Goal: Information Seeking & Learning: Learn about a topic

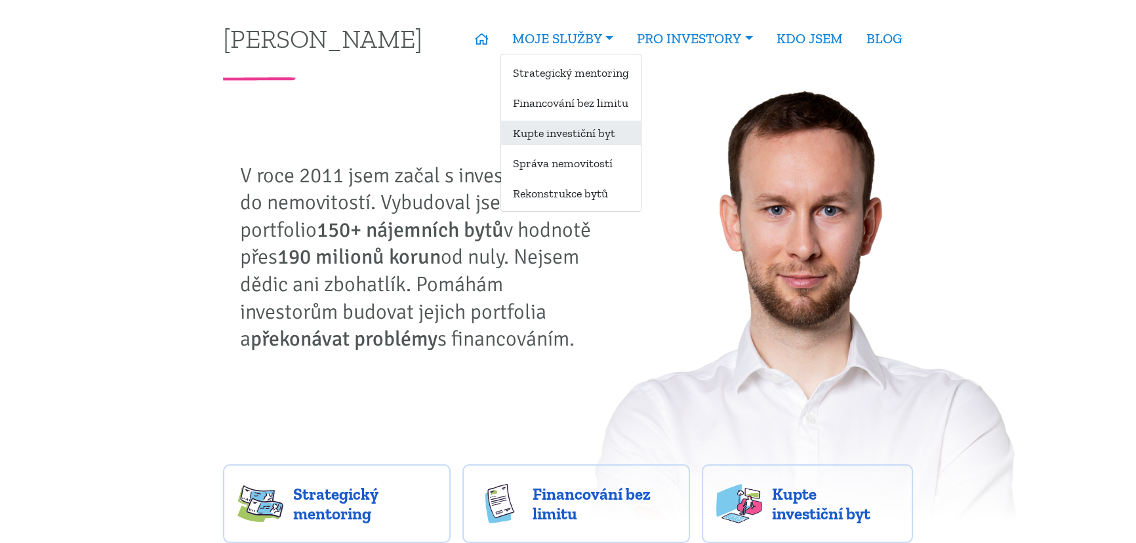
click at [588, 131] on link "Kupte investiční byt" at bounding box center [571, 133] width 140 height 24
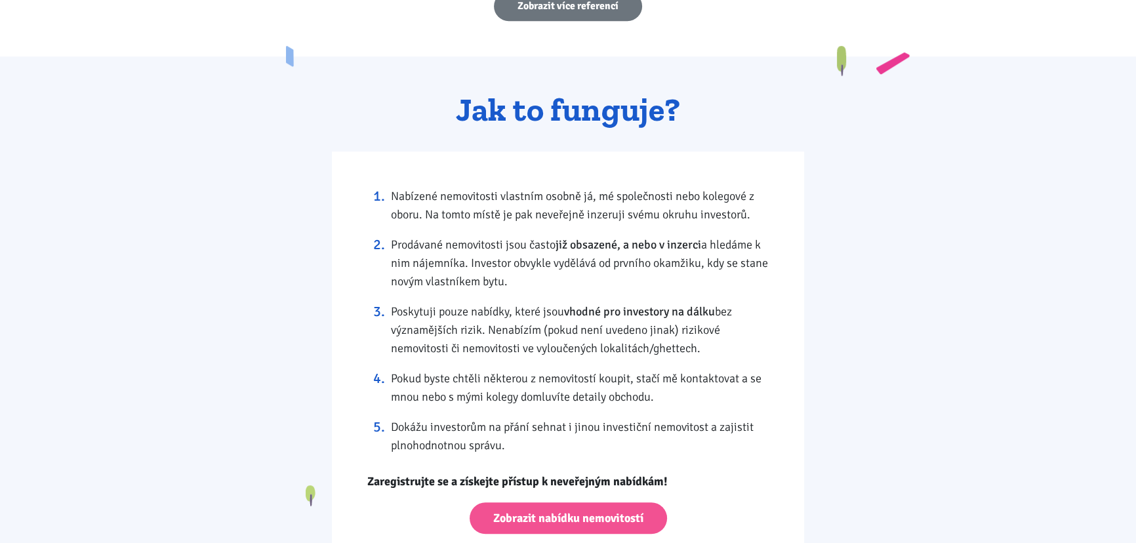
scroll to position [1133, 0]
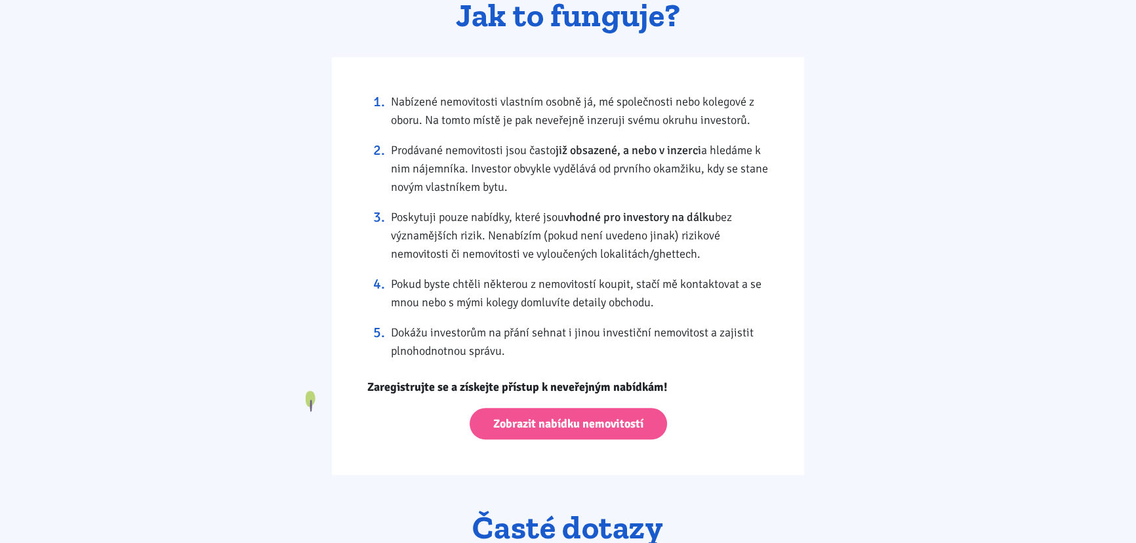
click at [593, 441] on div "Nabízené nemovitosti vlastním osobně já, mé společnosti nebo kolegové z oboru. …" at bounding box center [568, 266] width 472 height 418
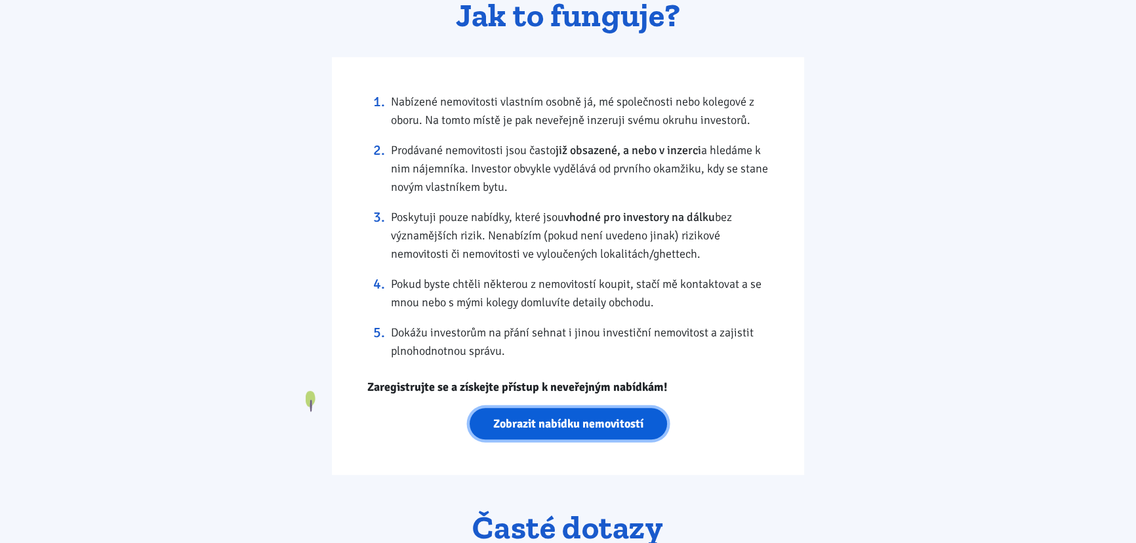
click at [601, 424] on link "Zobrazit nabídku nemovitostí" at bounding box center [568, 424] width 197 height 32
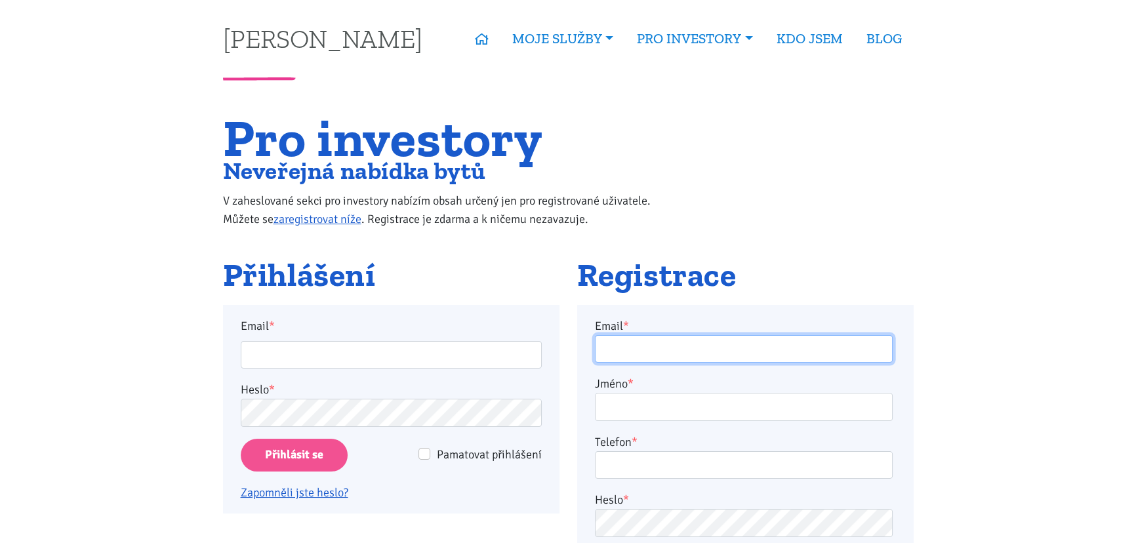
click at [731, 348] on input "Email *" at bounding box center [744, 349] width 298 height 28
type input "roman.siplak@gmail.com"
type input "Roman Šiplák"
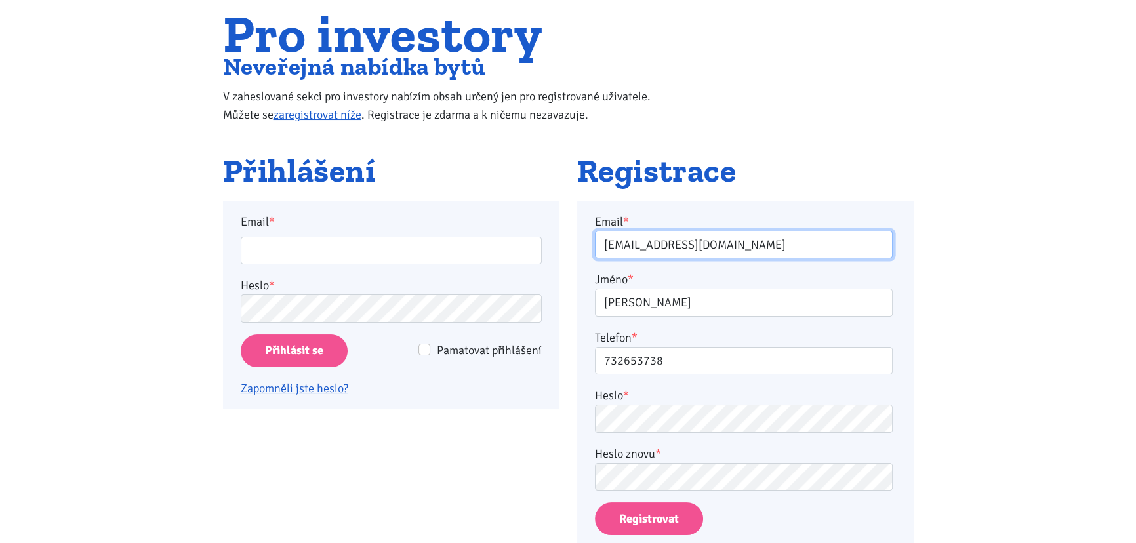
scroll to position [119, 0]
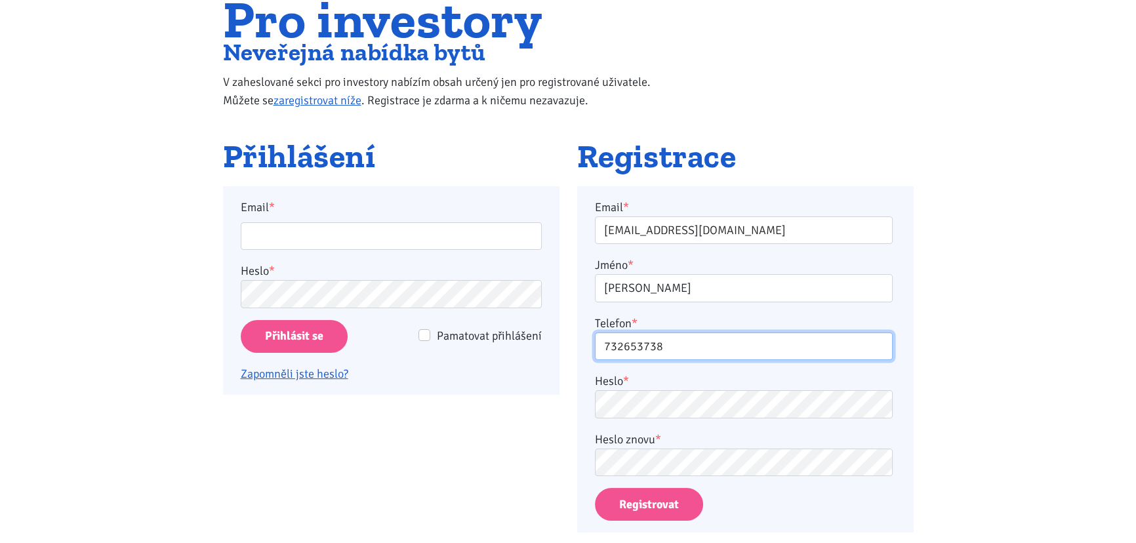
drag, startPoint x: 691, startPoint y: 348, endPoint x: 596, endPoint y: 354, distance: 94.7
click at [596, 354] on input "732653738" at bounding box center [744, 347] width 298 height 28
type input "603838635"
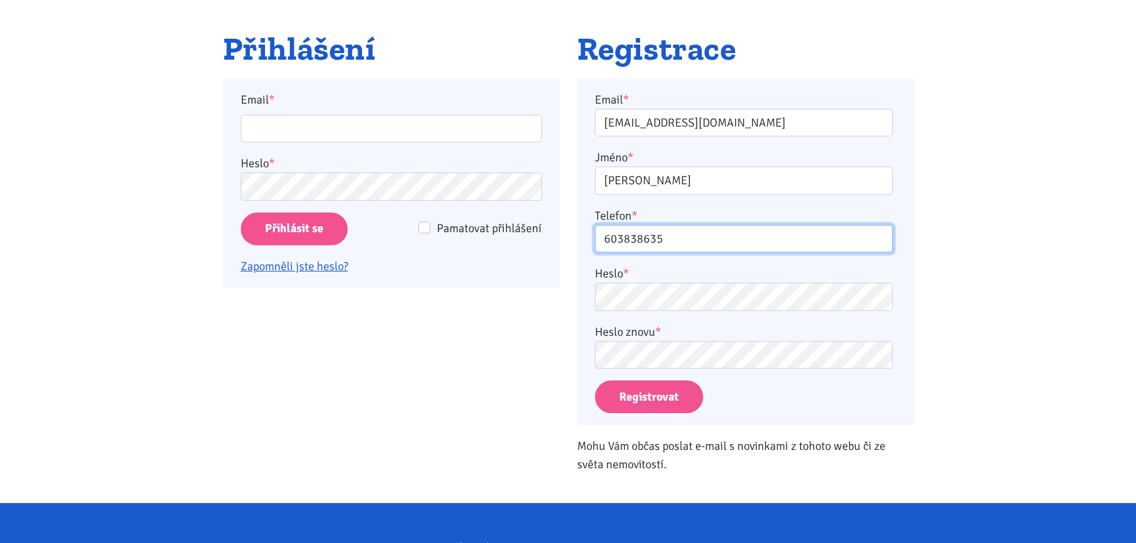
scroll to position [238, 0]
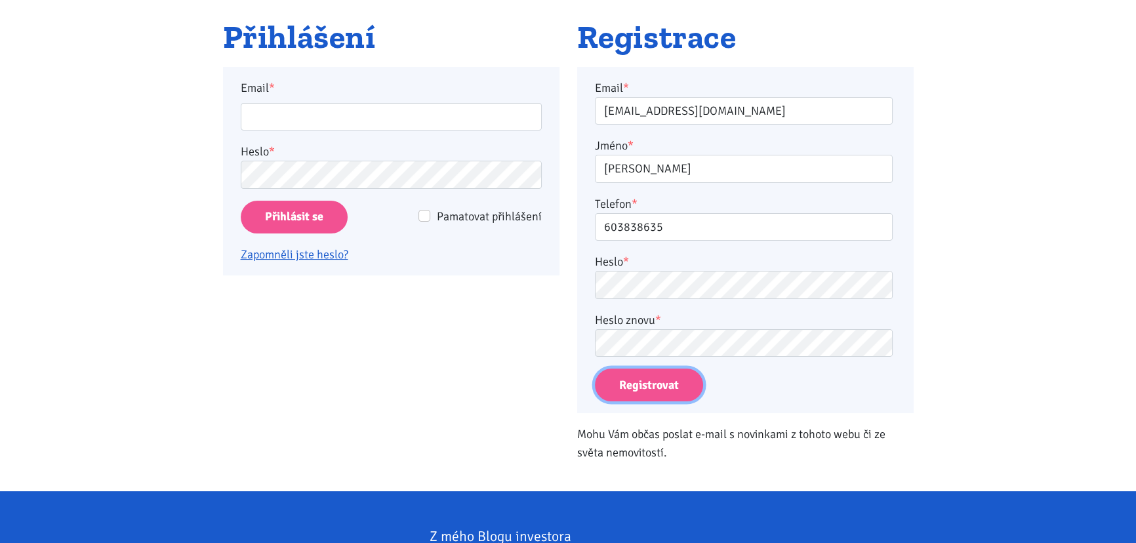
click at [655, 395] on button "Registrovat" at bounding box center [649, 385] width 108 height 33
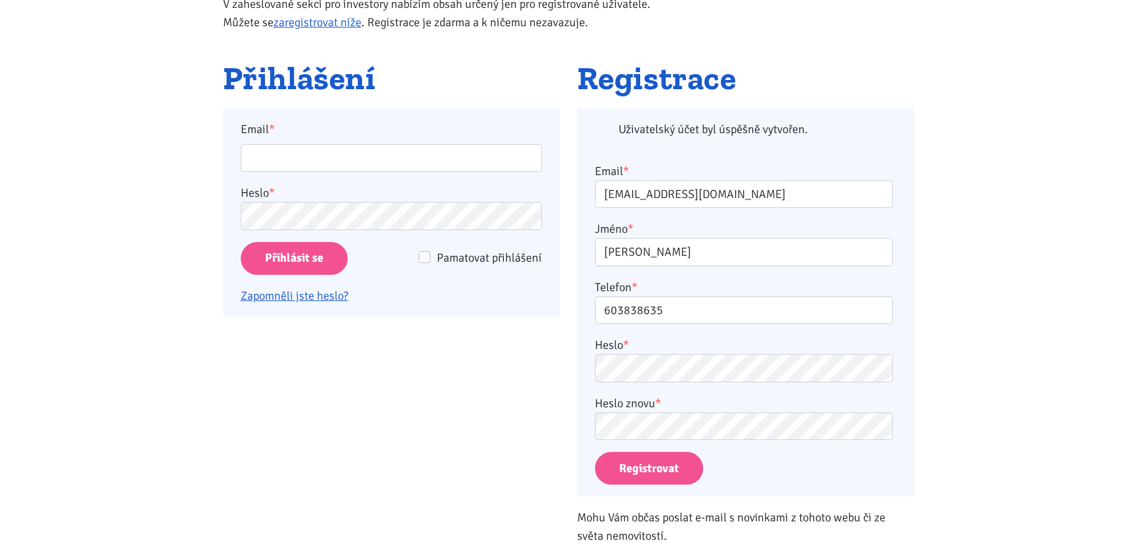
scroll to position [7, 0]
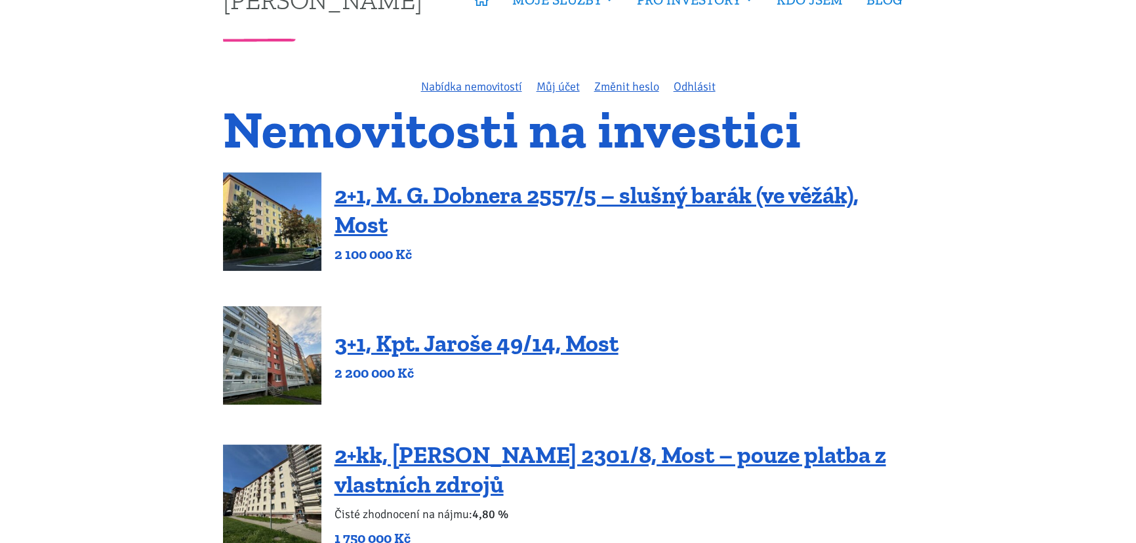
scroll to position [59, 0]
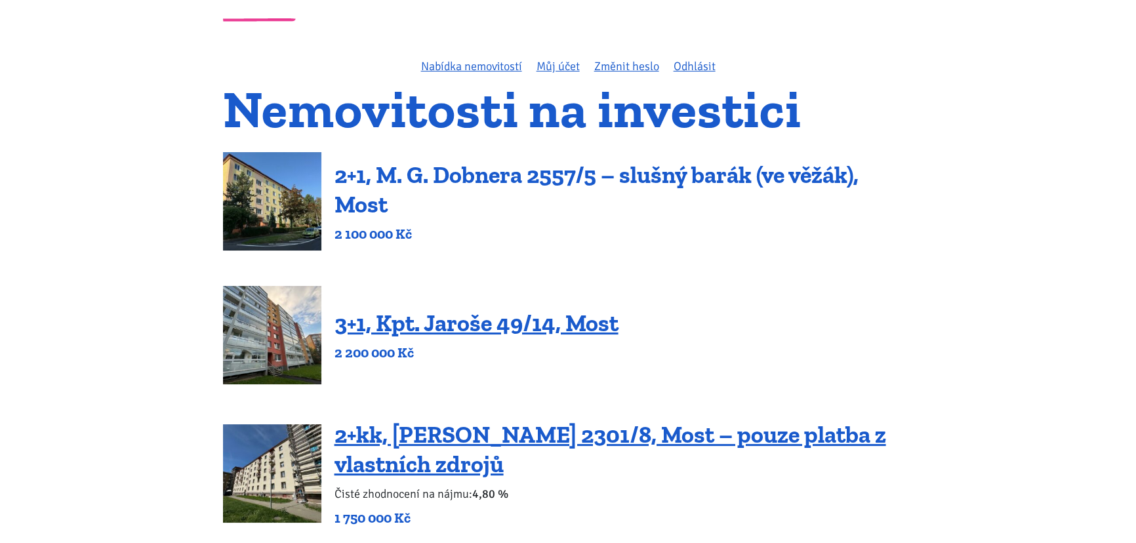
click at [766, 179] on link "2+1, M. G. Dobnera 2557/5 – slušný barák (ve věžák), Most" at bounding box center [596, 190] width 524 height 58
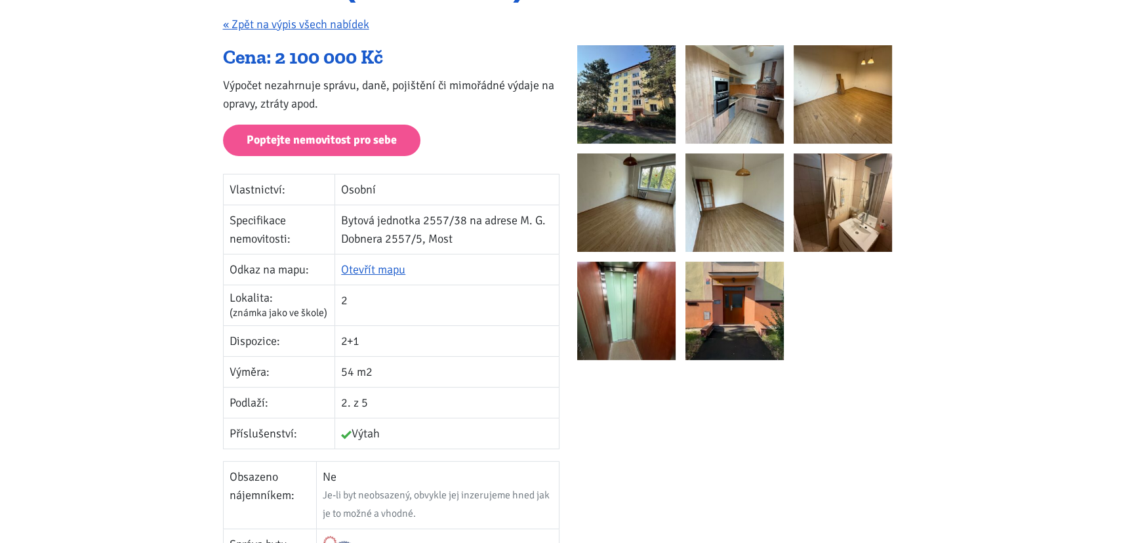
scroll to position [238, 0]
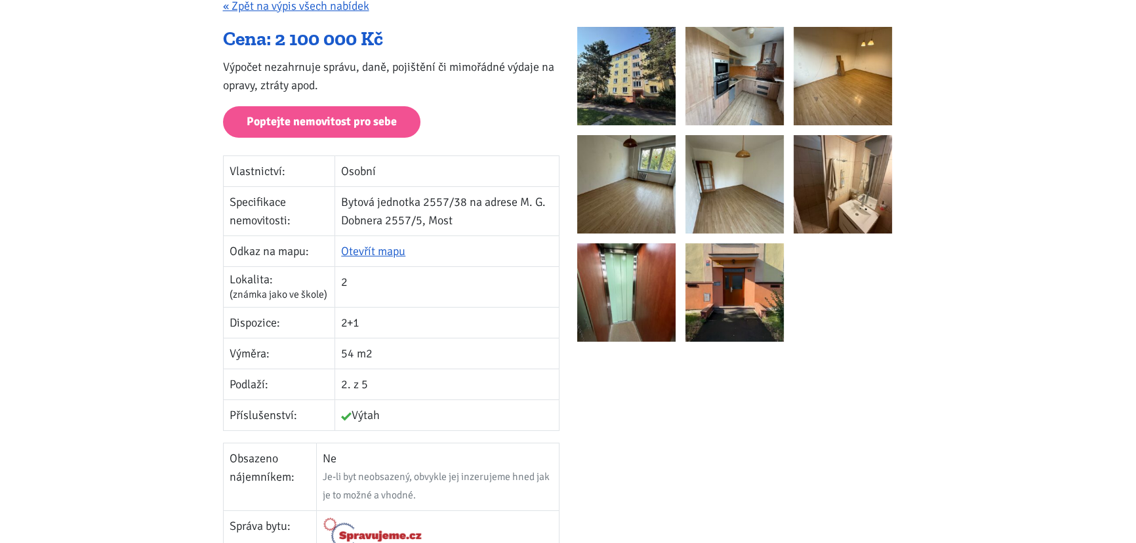
click at [634, 78] on img at bounding box center [626, 76] width 98 height 98
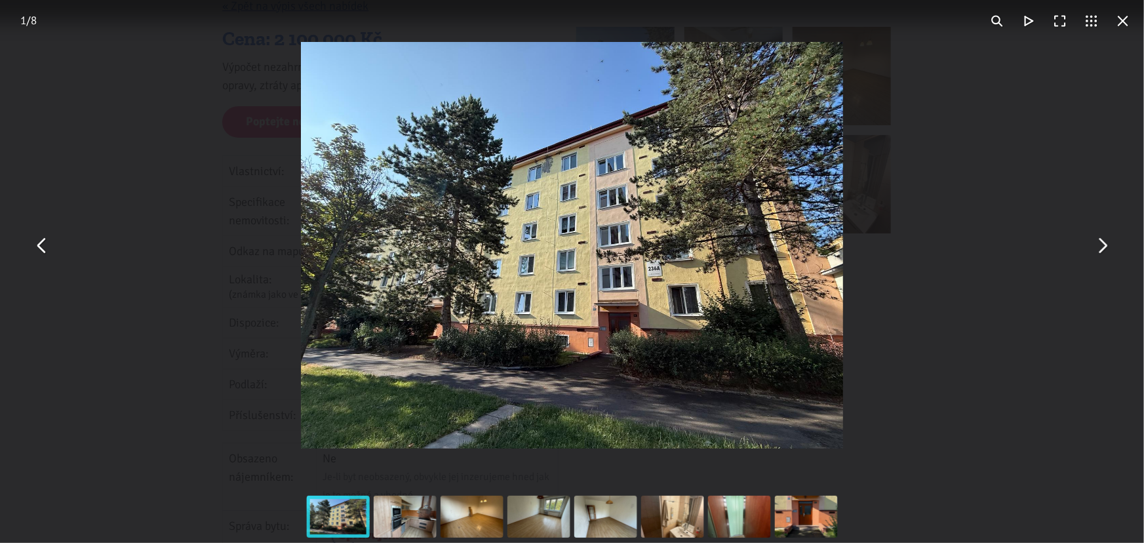
click at [1102, 246] on button "You can close this modal content with the ESC key" at bounding box center [1102, 245] width 31 height 31
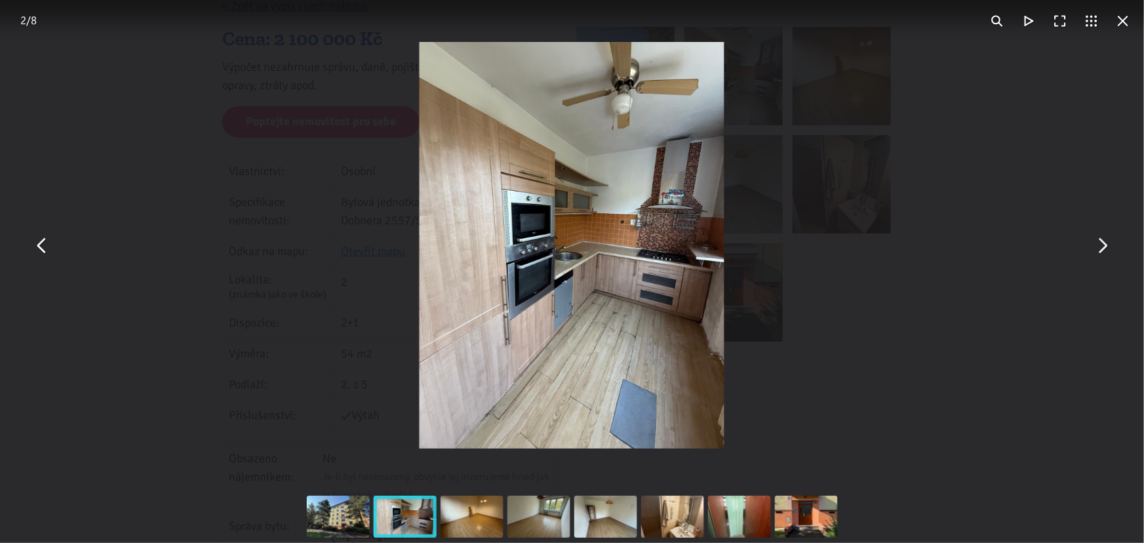
click at [1102, 246] on button "You can close this modal content with the ESC key" at bounding box center [1102, 245] width 31 height 31
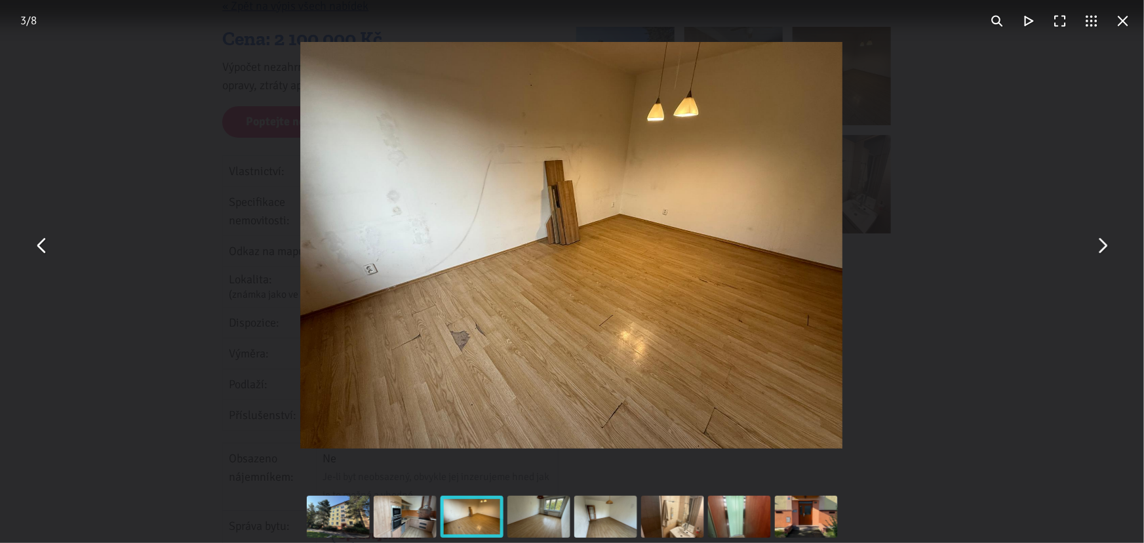
click at [1102, 246] on button "You can close this modal content with the ESC key" at bounding box center [1102, 245] width 31 height 31
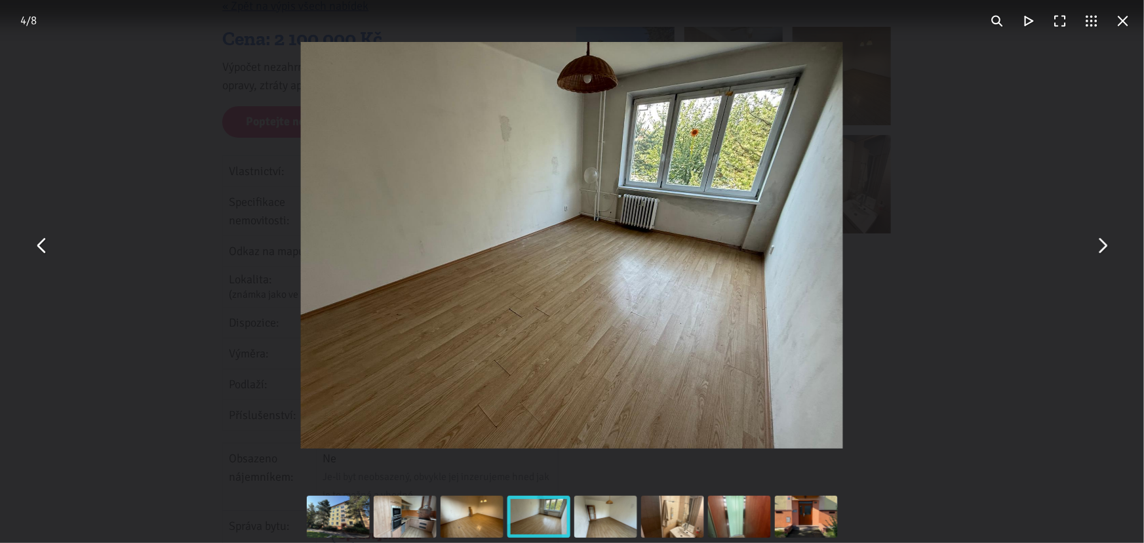
click at [1102, 246] on button "You can close this modal content with the ESC key" at bounding box center [1102, 245] width 31 height 31
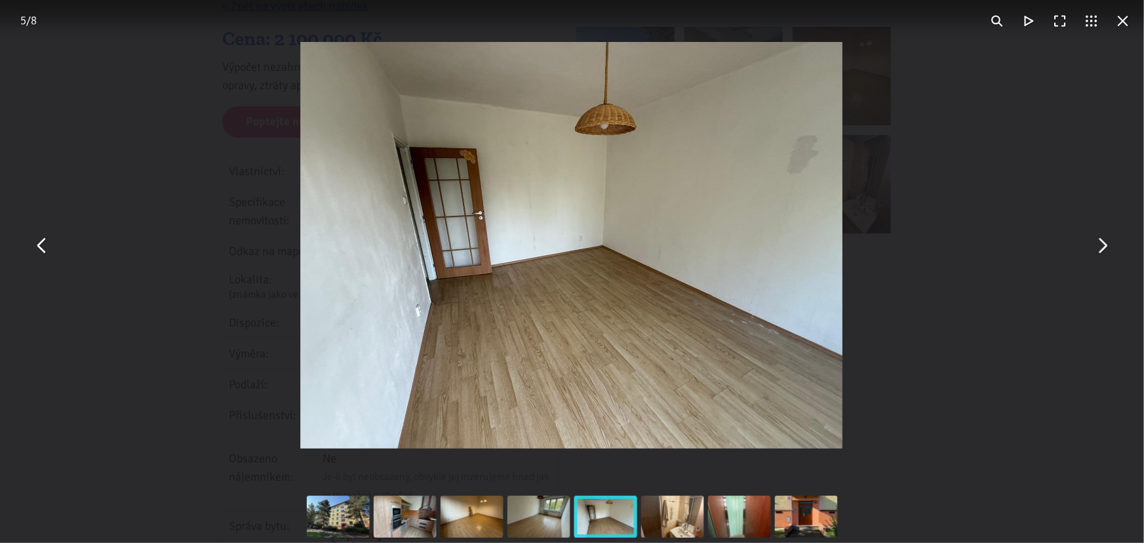
click at [1102, 246] on button "You can close this modal content with the ESC key" at bounding box center [1102, 245] width 31 height 31
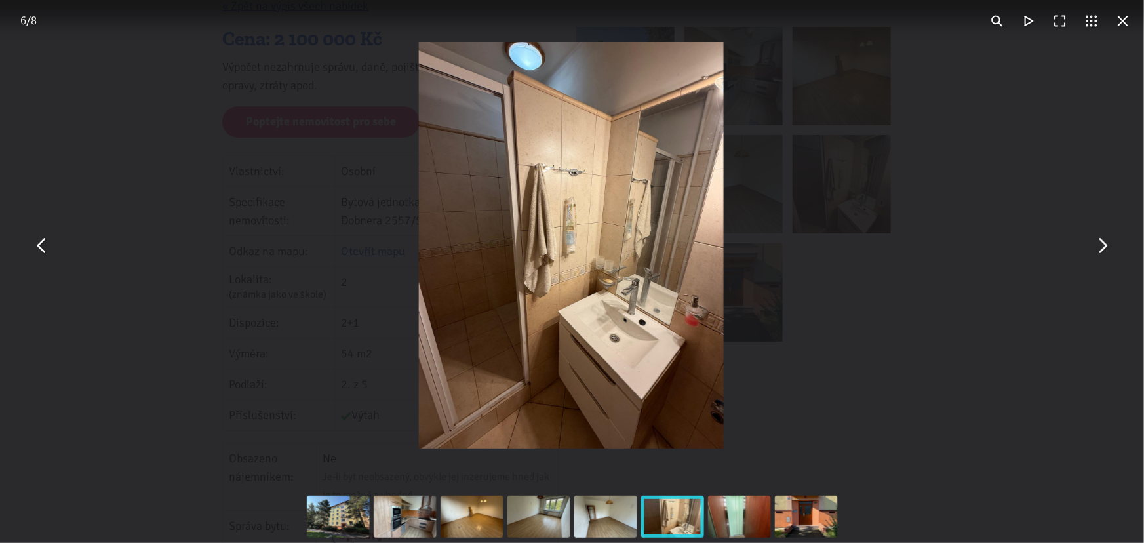
click at [1102, 246] on button "You can close this modal content with the ESC key" at bounding box center [1102, 245] width 31 height 31
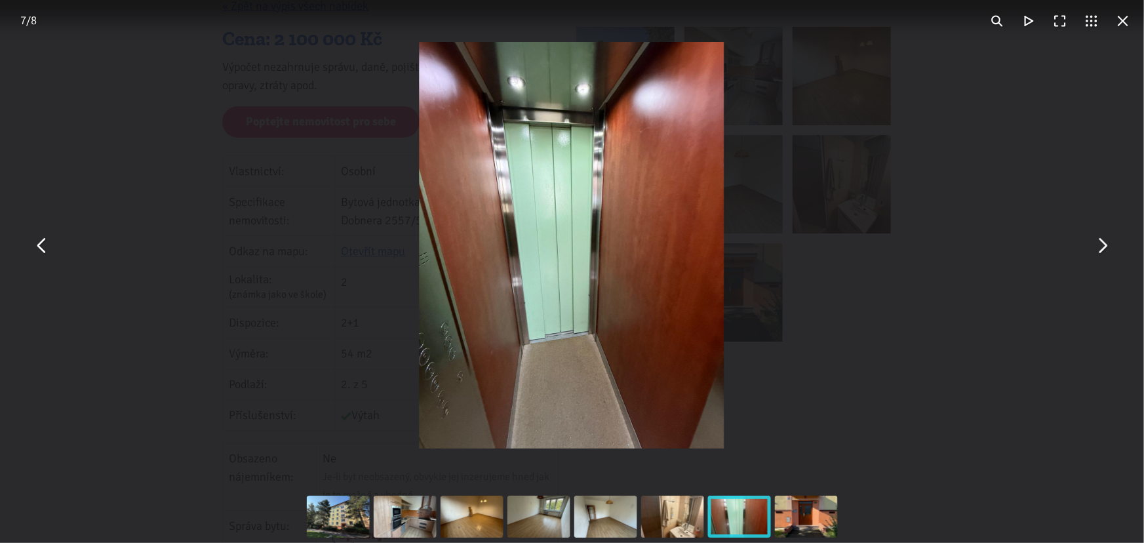
click at [1102, 246] on button "You can close this modal content with the ESC key" at bounding box center [1102, 245] width 31 height 31
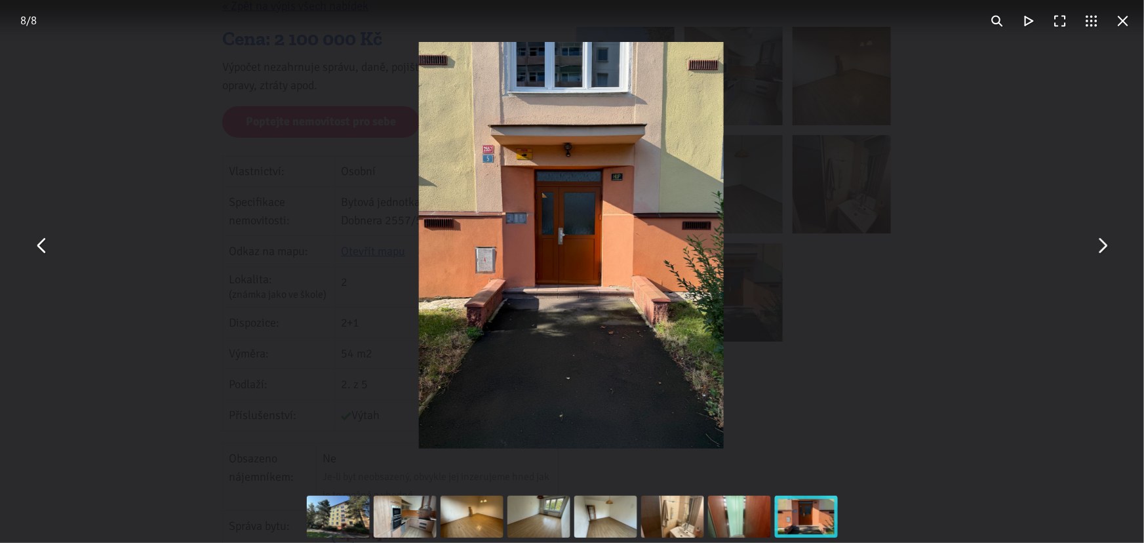
click at [1102, 246] on button "You can close this modal content with the ESC key" at bounding box center [1102, 245] width 31 height 31
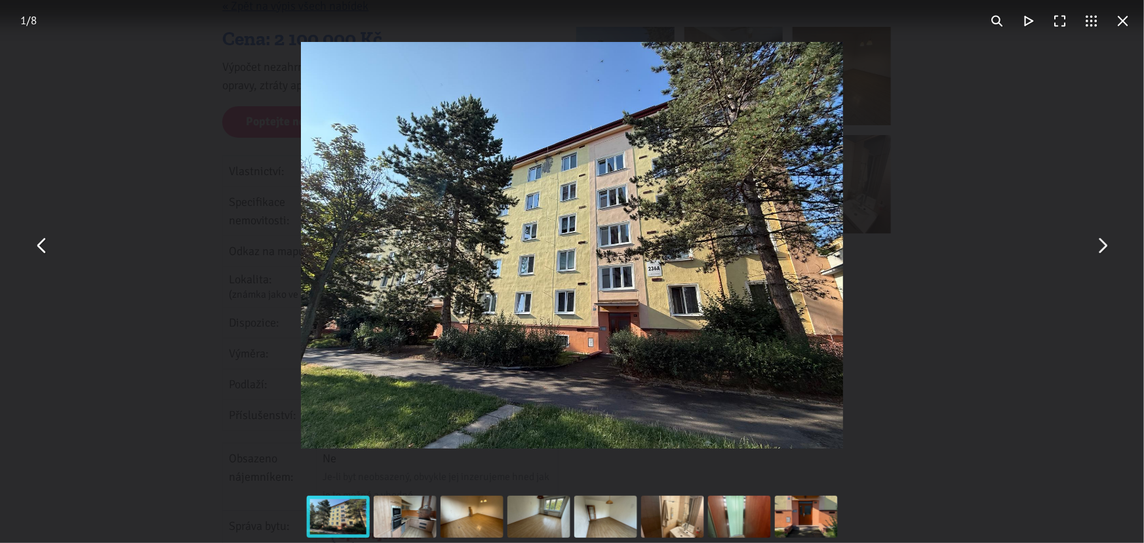
click at [1102, 246] on button "You can close this modal content with the ESC key" at bounding box center [1102, 245] width 31 height 31
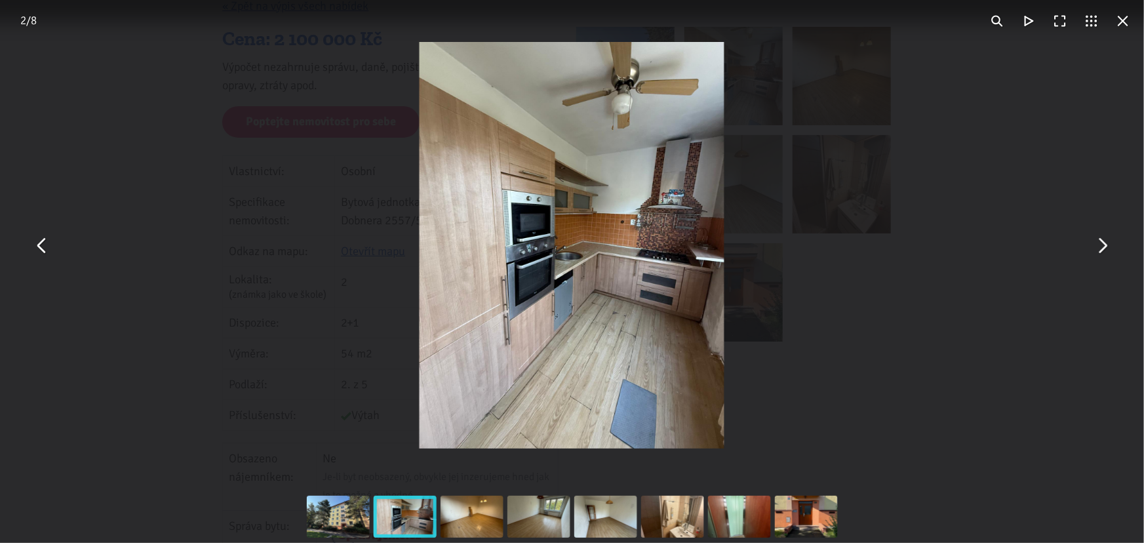
click at [1125, 29] on button "You can close this modal content with the ESC key" at bounding box center [1123, 20] width 31 height 31
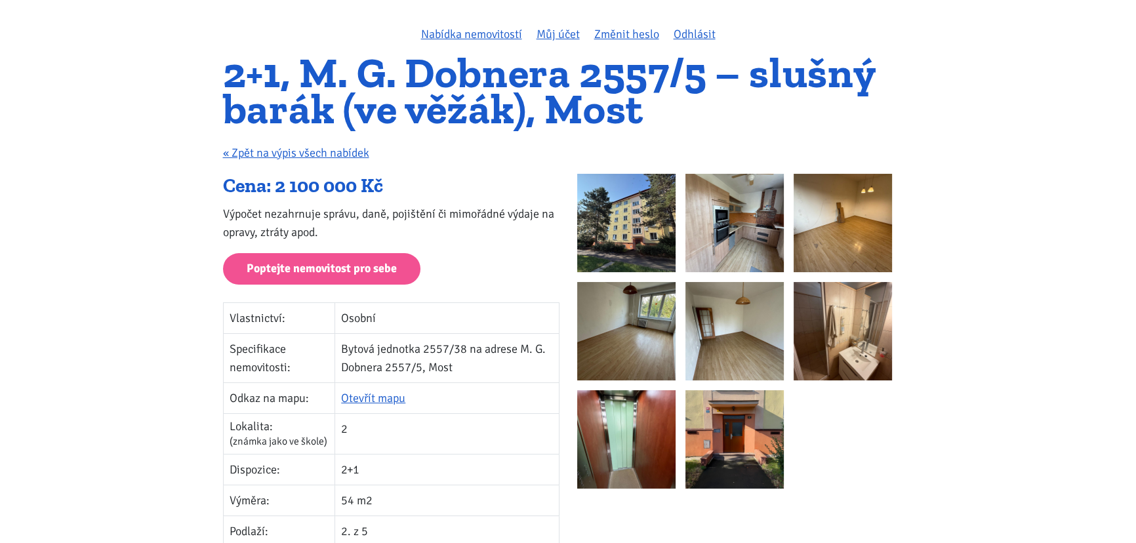
scroll to position [119, 0]
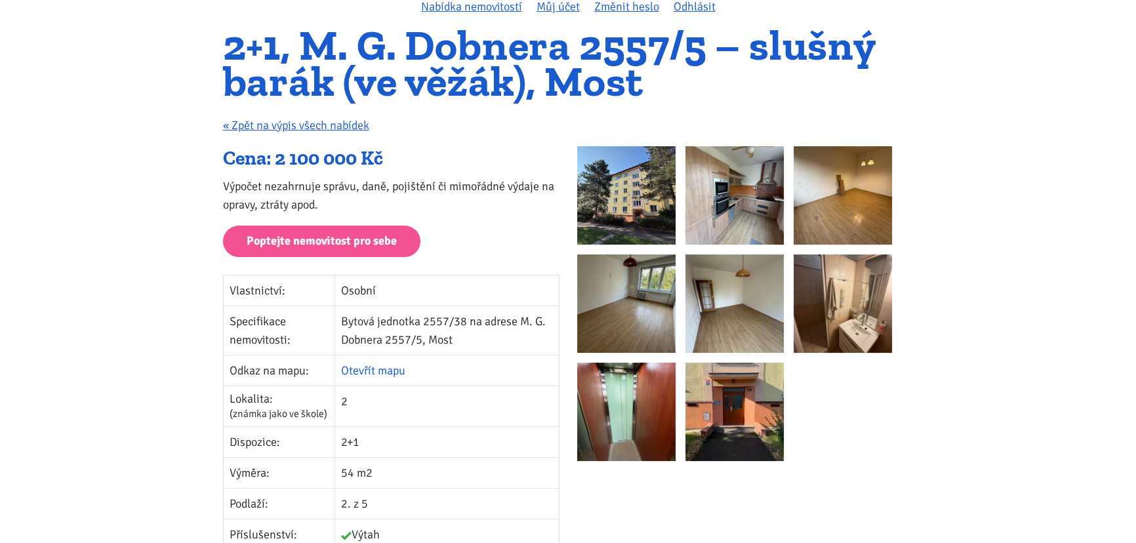
click at [361, 371] on link "Otevřít mapu" at bounding box center [373, 370] width 64 height 14
click at [341, 124] on link "« Zpět na výpis všech nabídek" at bounding box center [296, 125] width 146 height 14
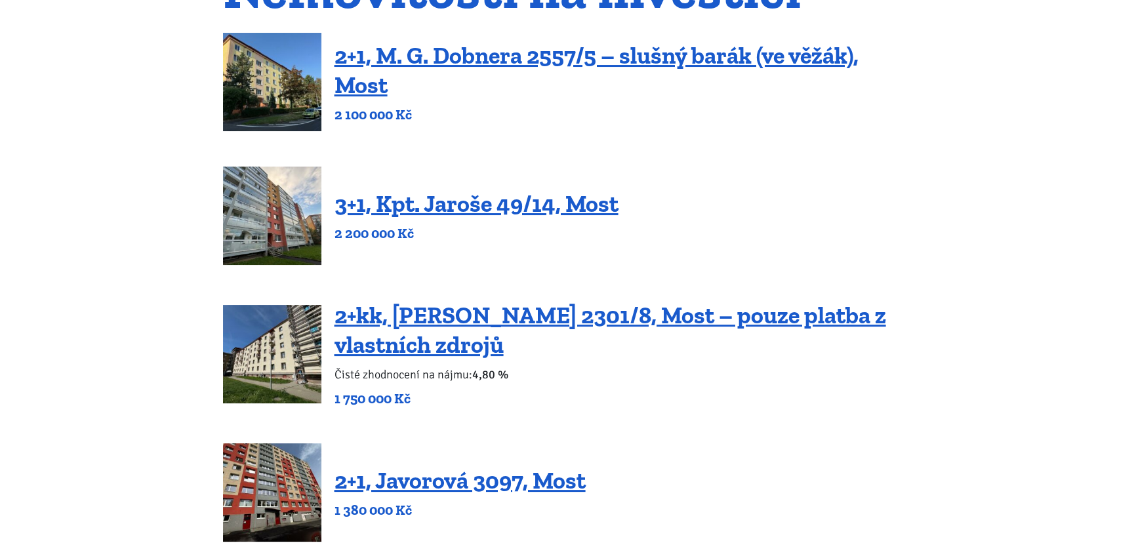
scroll to position [238, 0]
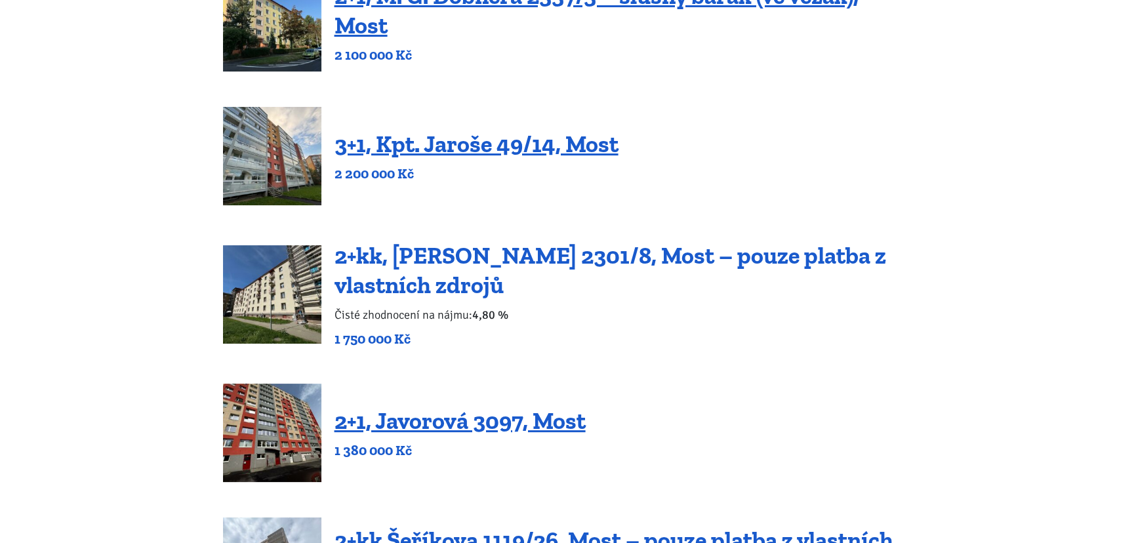
click at [812, 260] on link "2+kk, [PERSON_NAME] 2301/8, Most – pouze platba z vlastních zdrojů" at bounding box center [610, 270] width 552 height 58
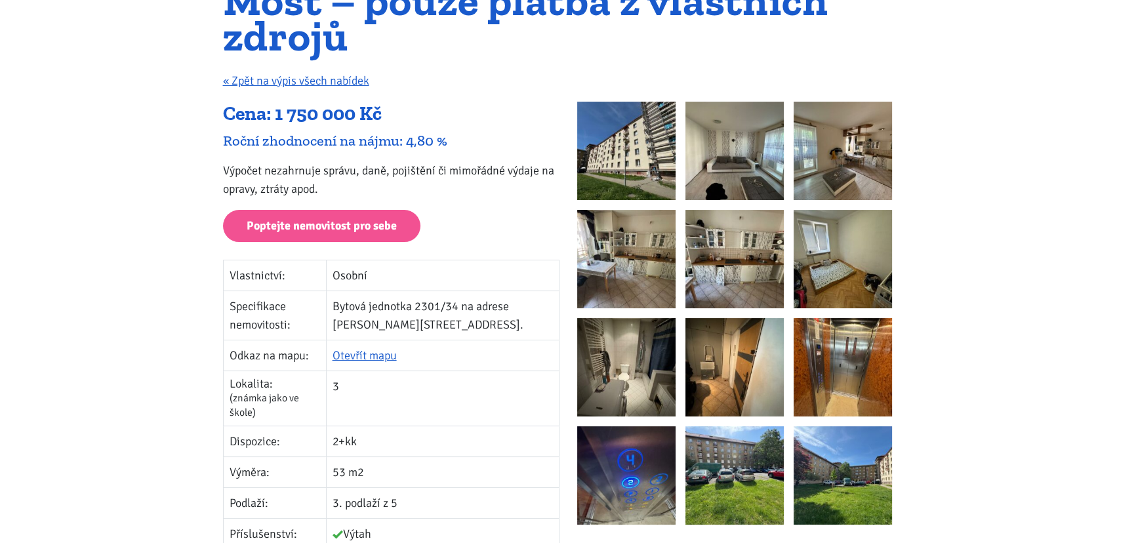
scroll to position [178, 0]
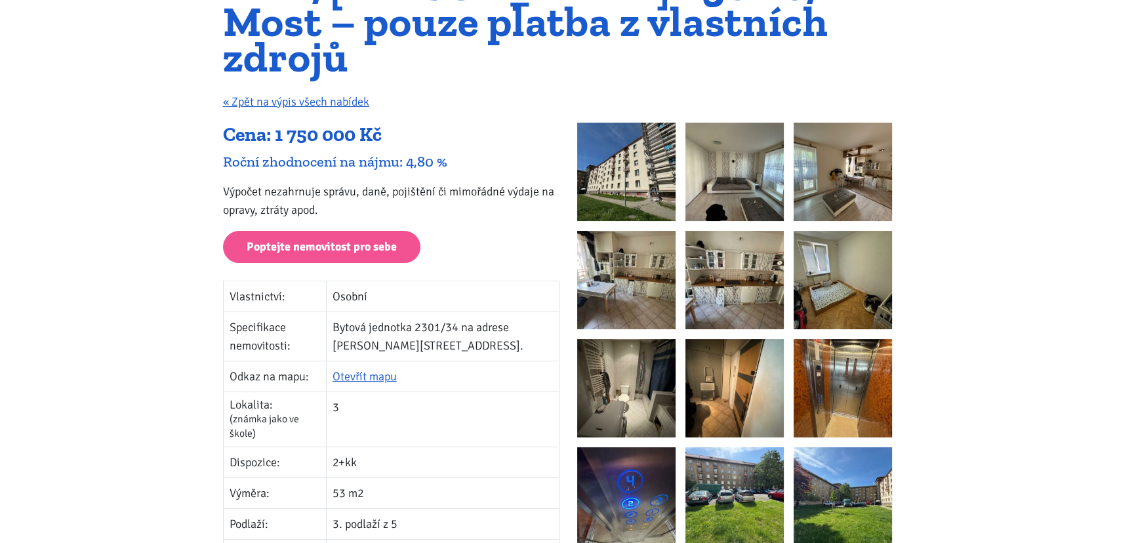
click at [633, 133] on img at bounding box center [626, 172] width 98 height 98
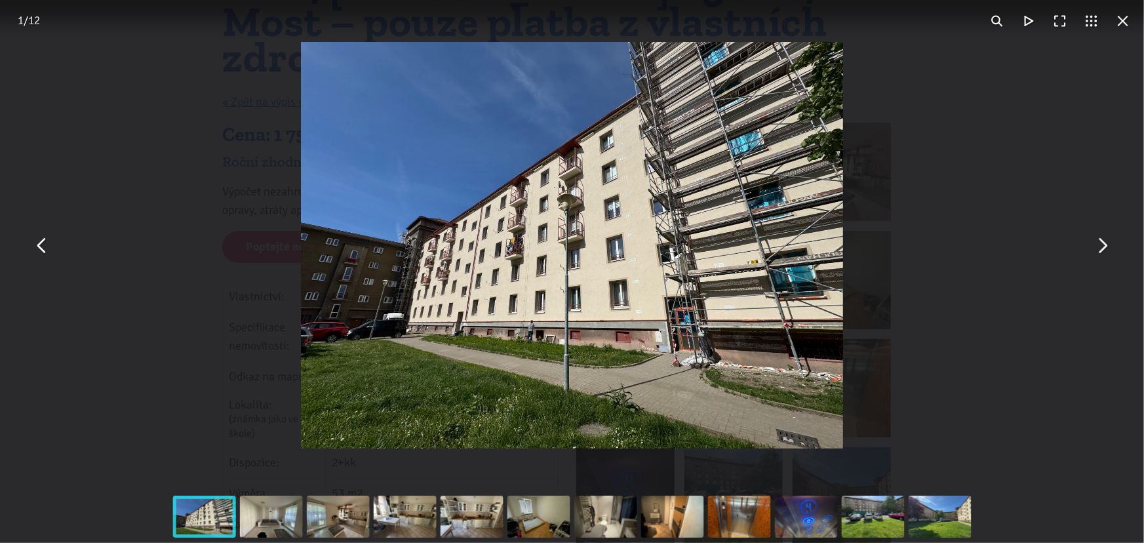
click at [1103, 253] on button "You can close this modal content with the ESC key" at bounding box center [1102, 245] width 31 height 31
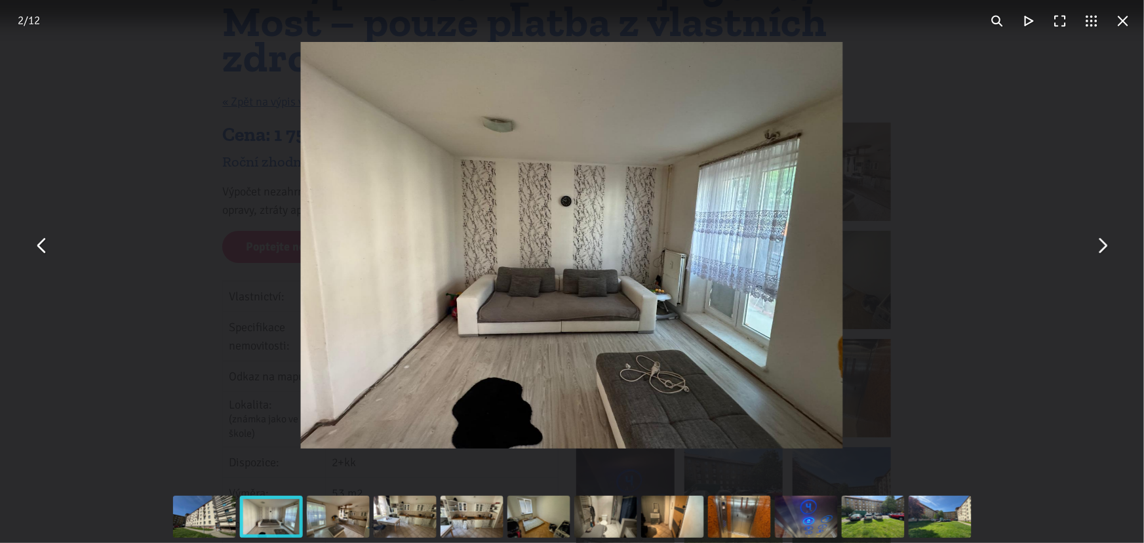
click at [1103, 253] on button "You can close this modal content with the ESC key" at bounding box center [1102, 245] width 31 height 31
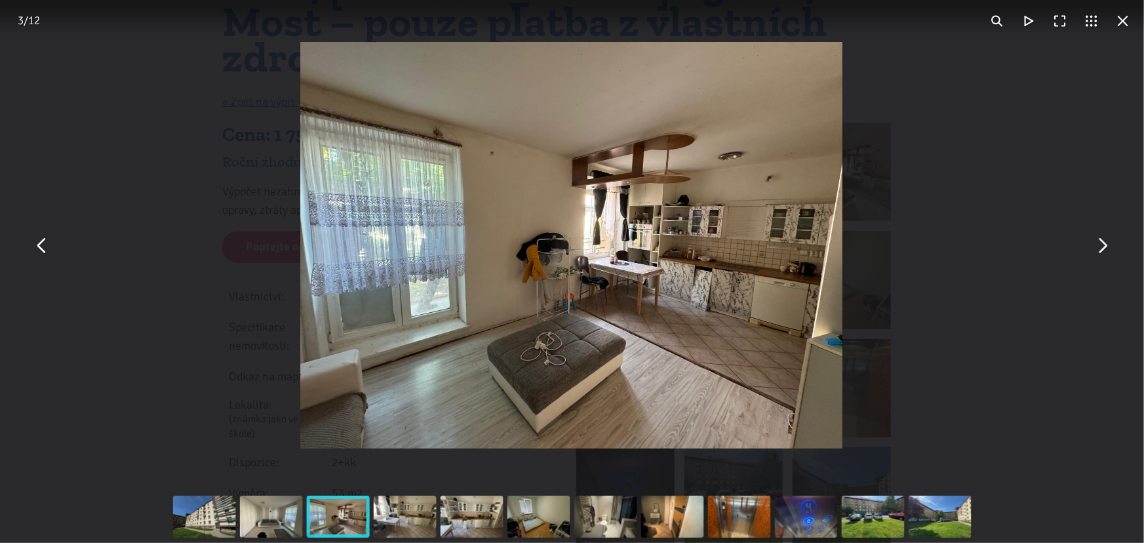
click at [1103, 253] on button "You can close this modal content with the ESC key" at bounding box center [1102, 245] width 31 height 31
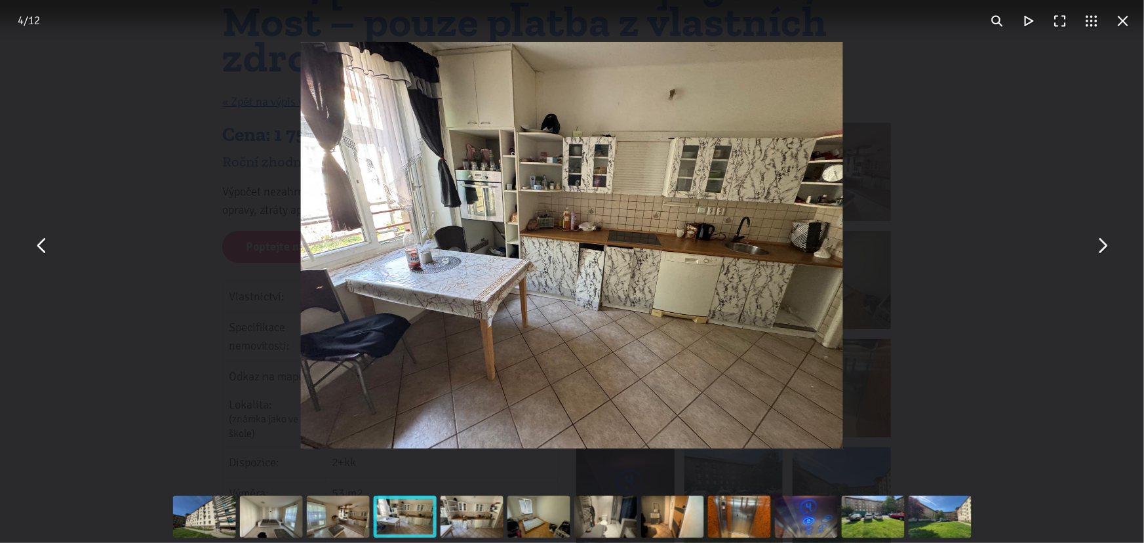
click at [1127, 28] on button "You can close this modal content with the ESC key" at bounding box center [1123, 20] width 31 height 31
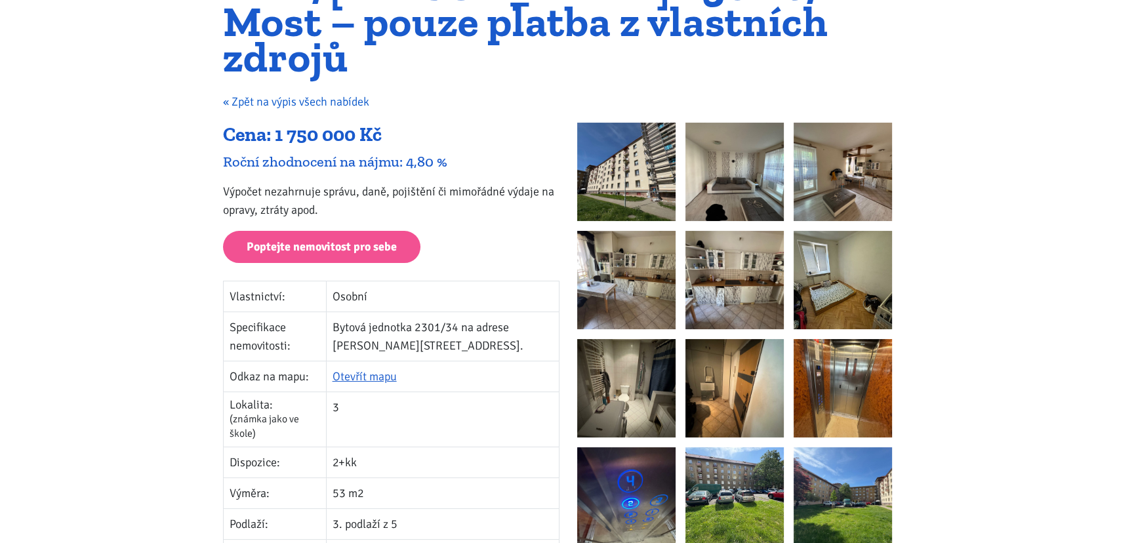
click at [332, 94] on link "« Zpět na výpis všech nabídek" at bounding box center [296, 101] width 146 height 14
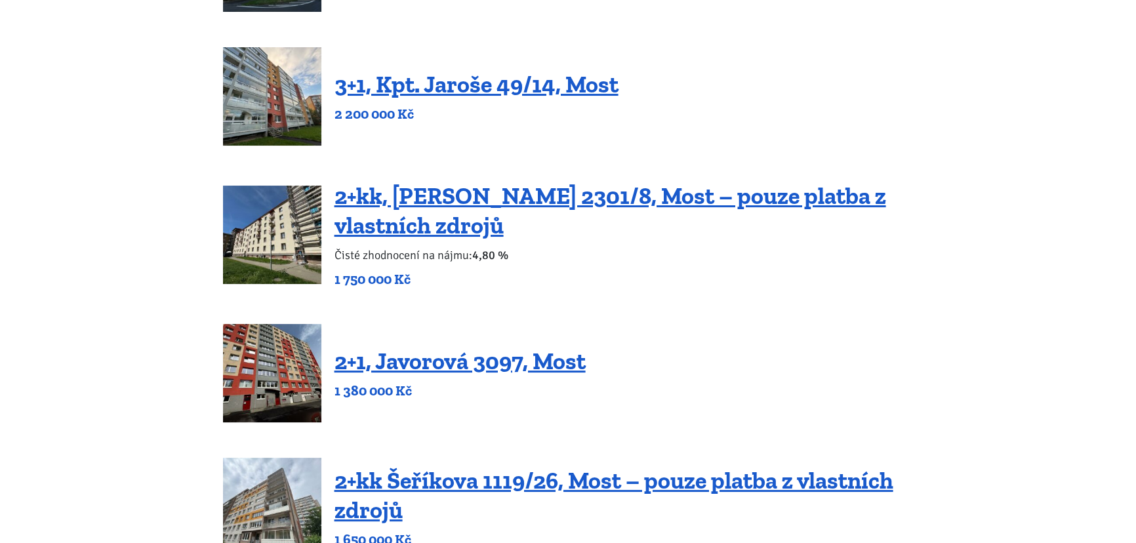
scroll to position [357, 0]
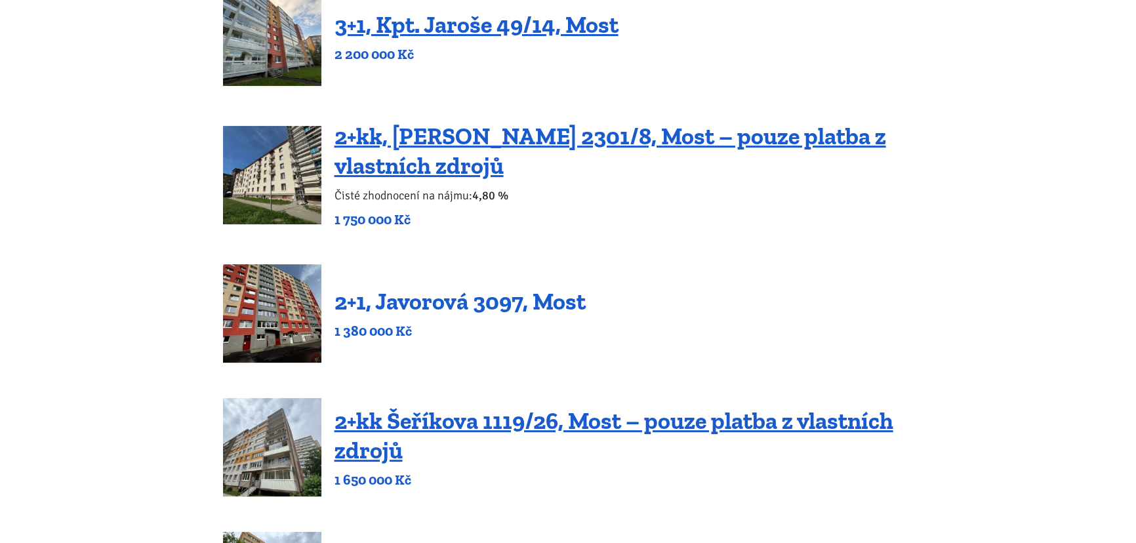
click at [531, 298] on link "2+1, Javorová 3097, Most" at bounding box center [459, 301] width 251 height 28
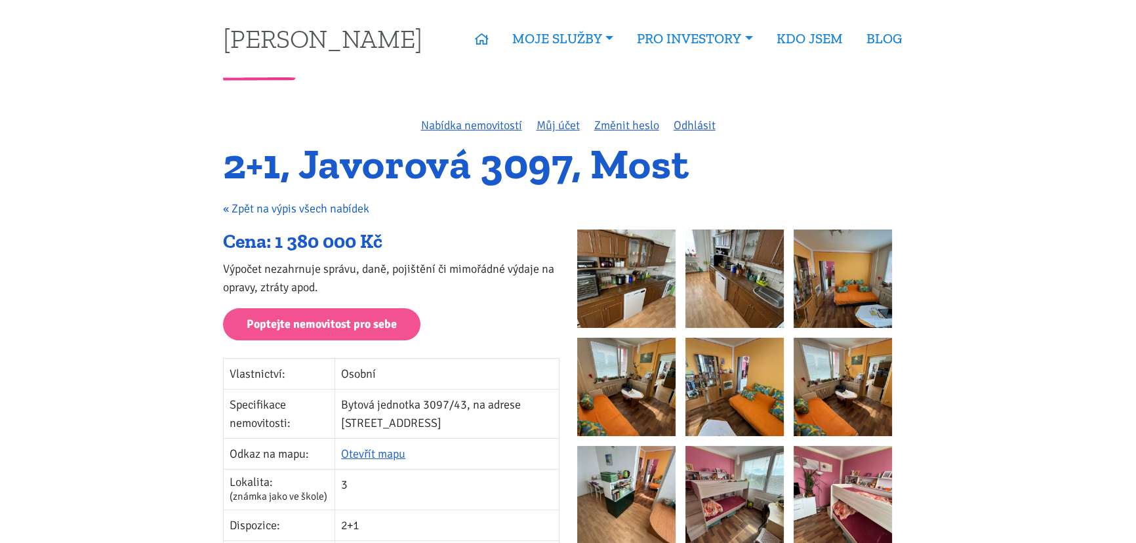
click at [338, 213] on link "« Zpět na výpis všech nabídek" at bounding box center [296, 208] width 146 height 14
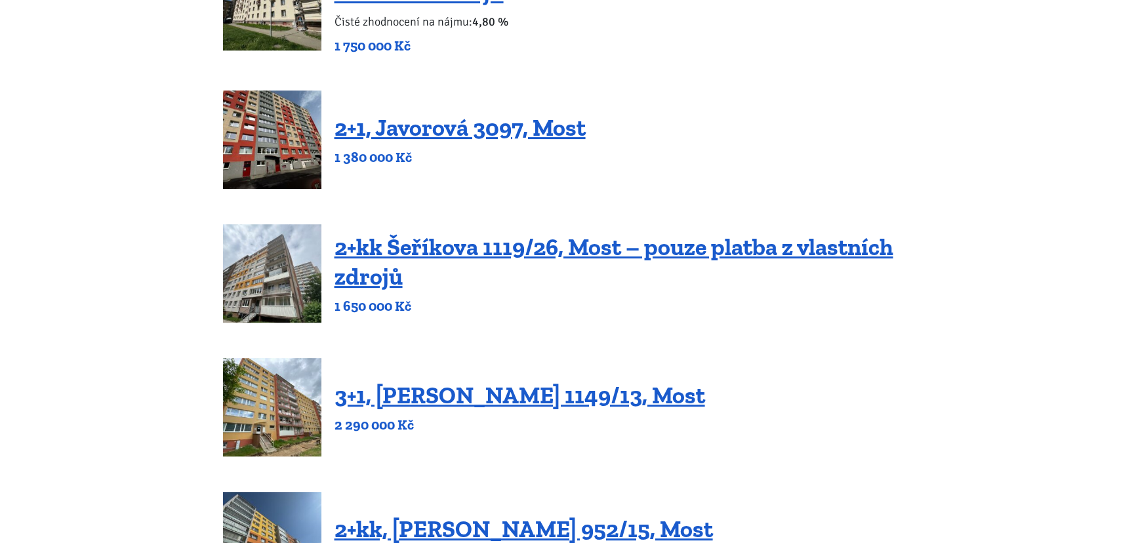
scroll to position [536, 0]
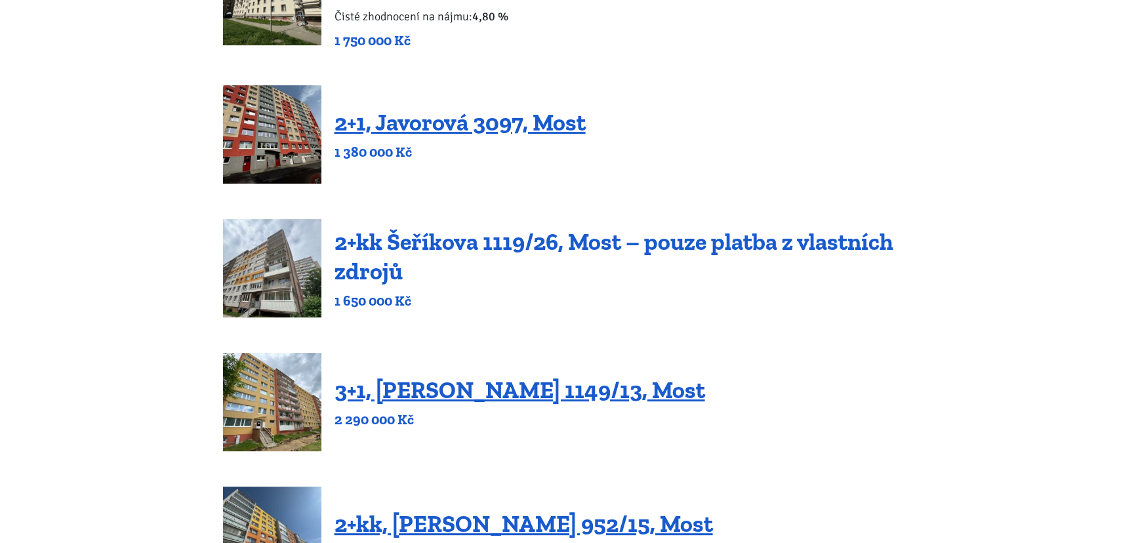
click at [846, 249] on link "2+kk Šeříkova 1119/26, Most – pouze platba z vlastních zdrojů" at bounding box center [613, 257] width 559 height 58
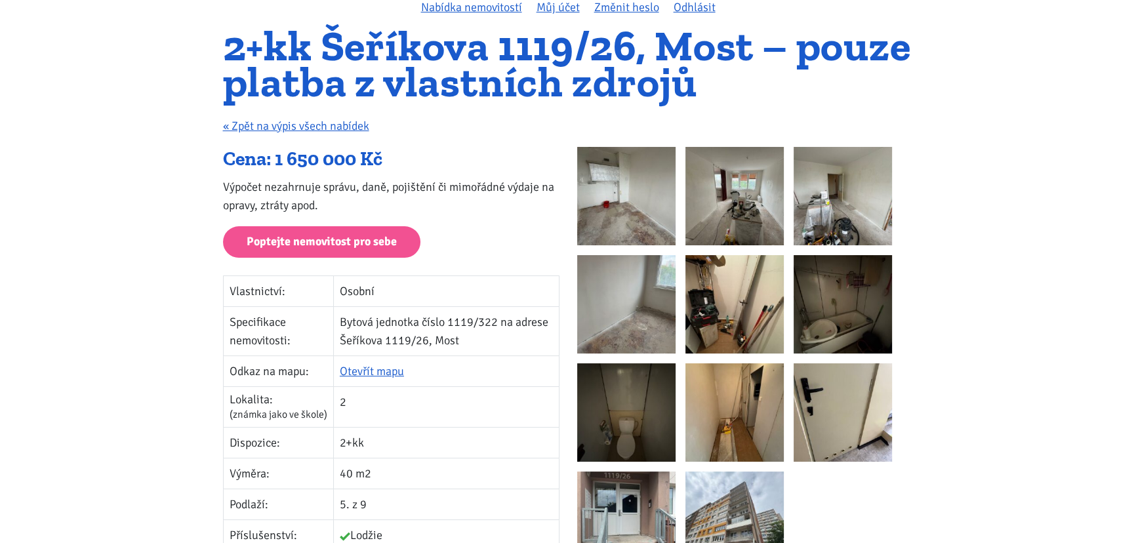
scroll to position [119, 0]
click at [302, 125] on link "« Zpět na výpis všech nabídek" at bounding box center [296, 125] width 146 height 14
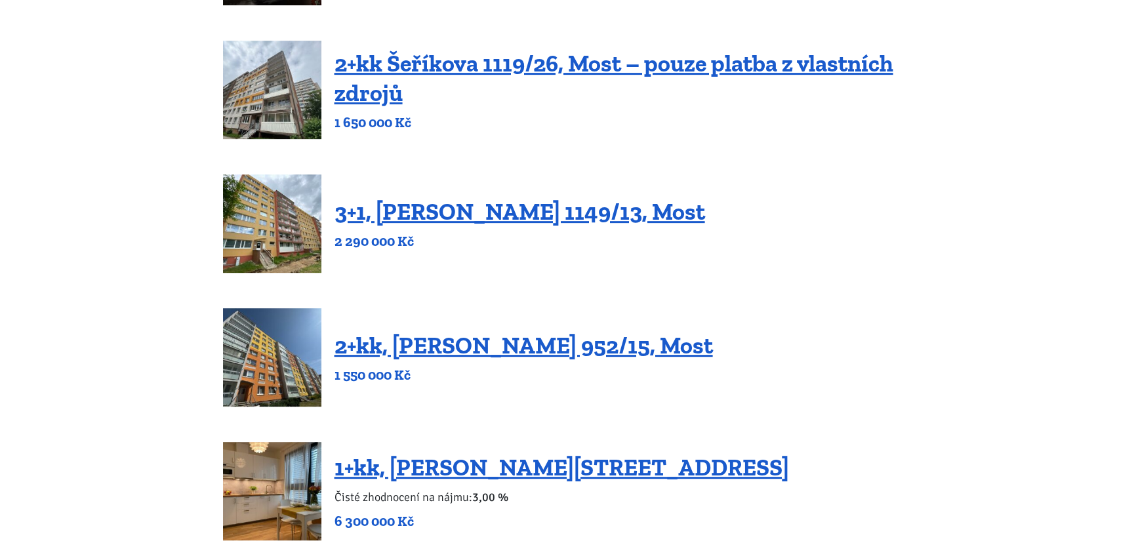
scroll to position [775, 0]
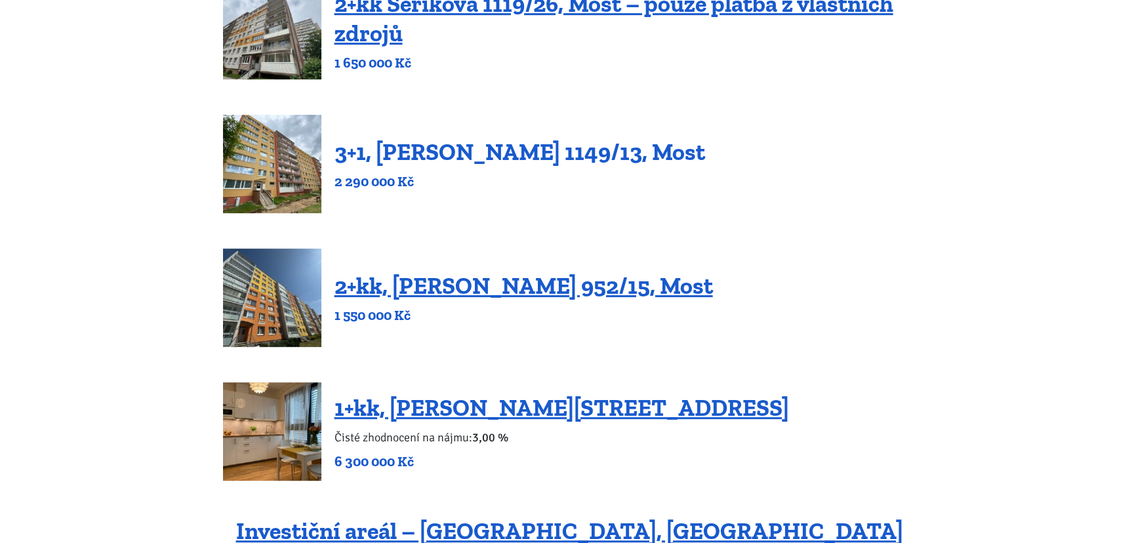
click at [604, 158] on link "3+1, [PERSON_NAME] 1149/13, Most" at bounding box center [519, 152] width 371 height 28
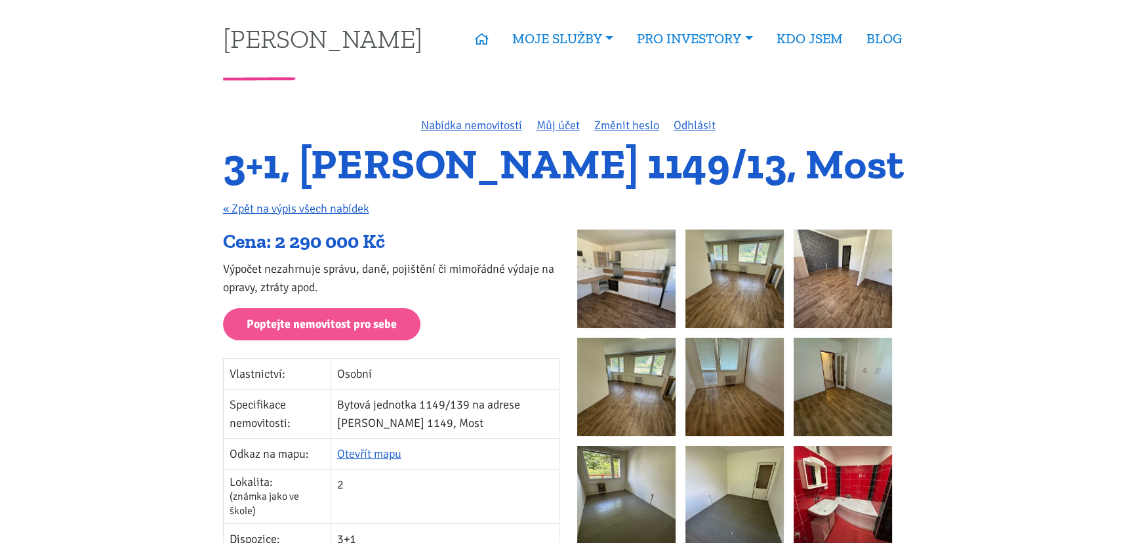
click at [615, 298] on img at bounding box center [626, 279] width 98 height 98
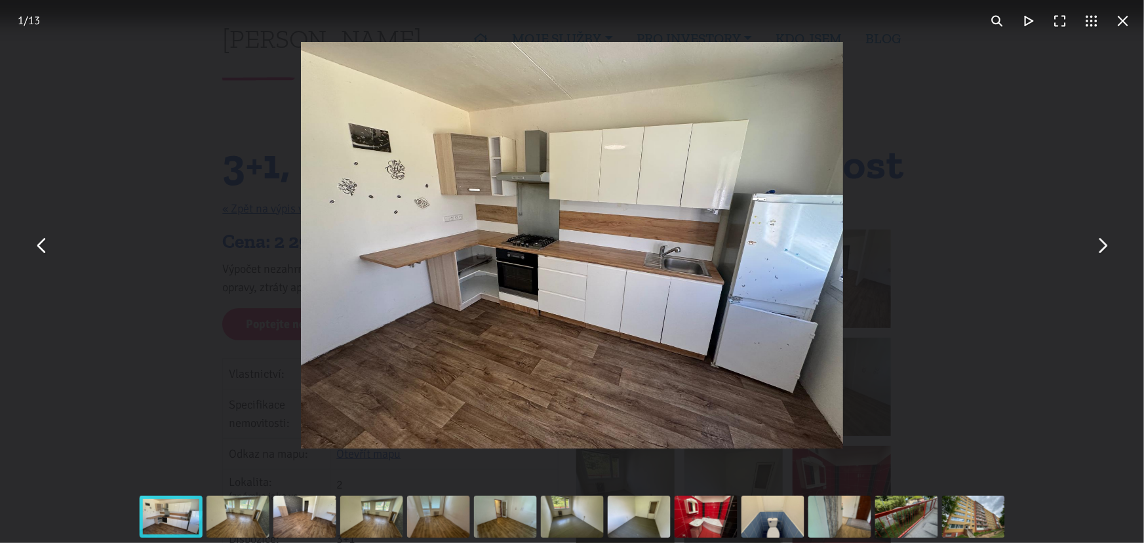
click at [1105, 243] on button "You can close this modal content with the ESC key" at bounding box center [1102, 245] width 31 height 31
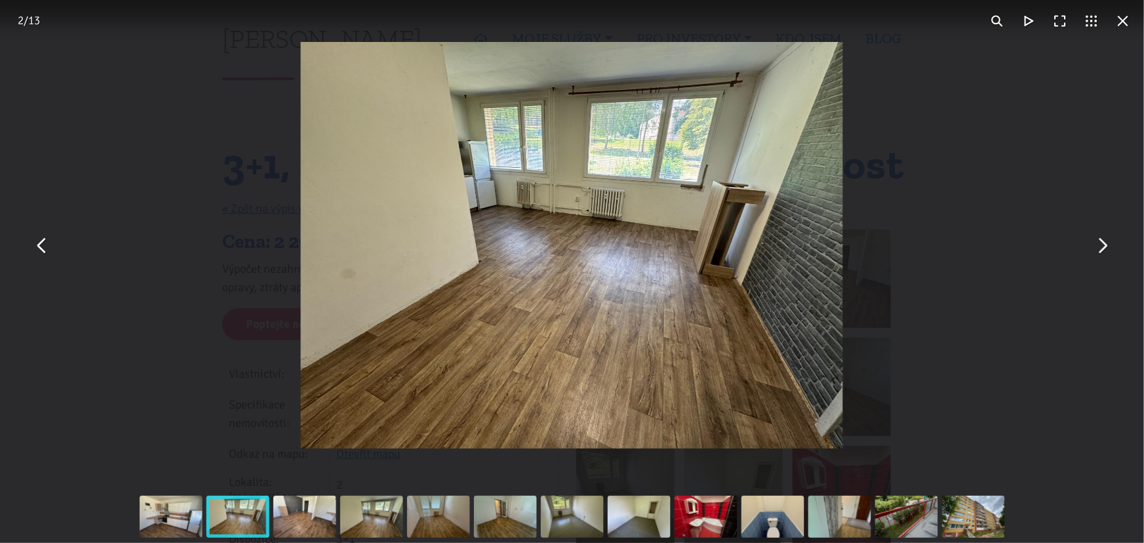
click at [1125, 22] on button "You can close this modal content with the ESC key" at bounding box center [1123, 20] width 31 height 31
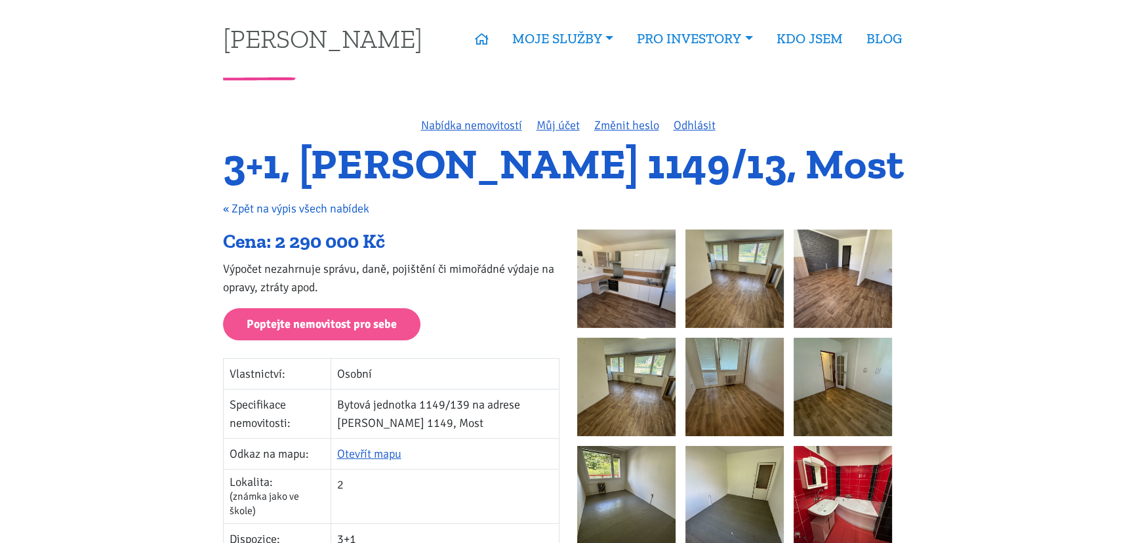
click at [344, 207] on link "« Zpět na výpis všech nabídek" at bounding box center [296, 208] width 146 height 14
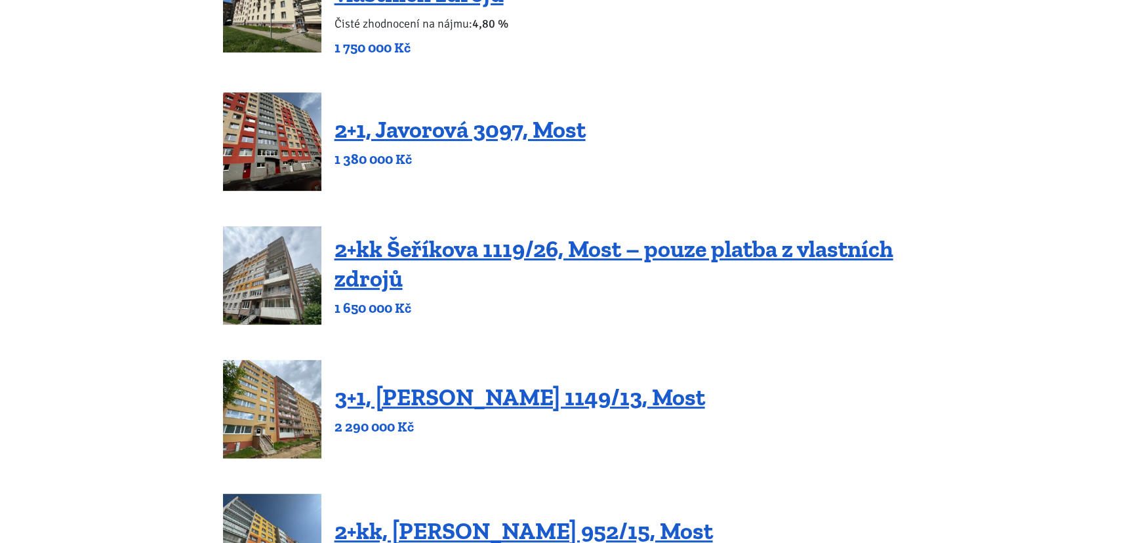
scroll to position [536, 0]
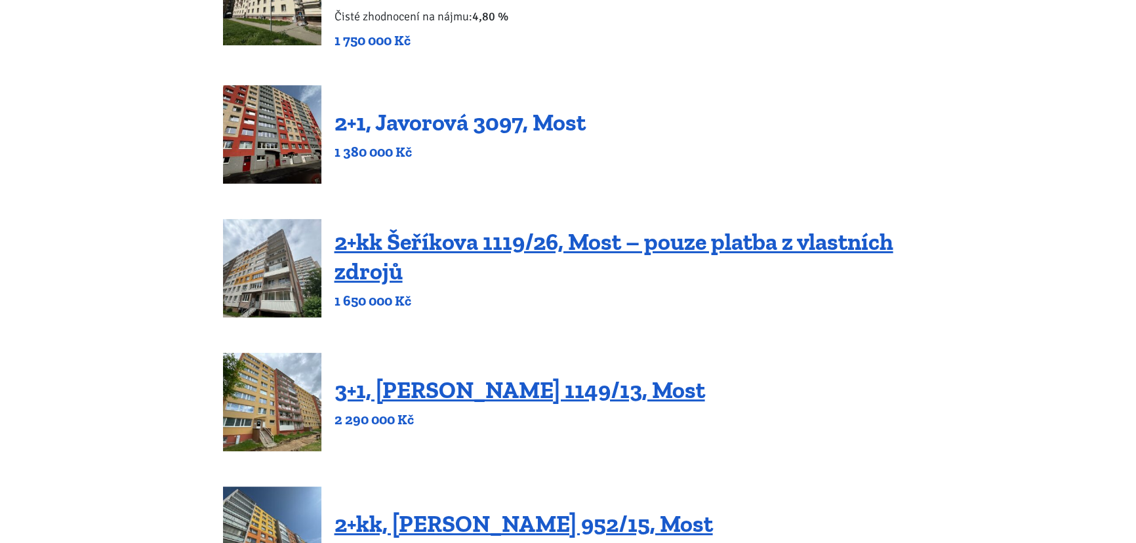
click at [513, 124] on link "2+1, Javorová 3097, Most" at bounding box center [459, 122] width 251 height 28
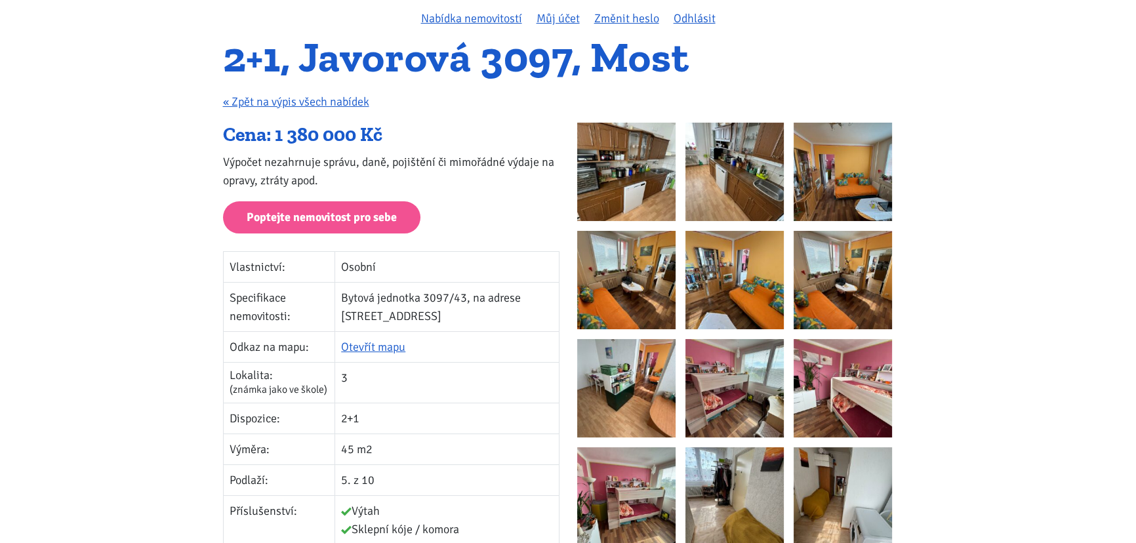
scroll to position [119, 0]
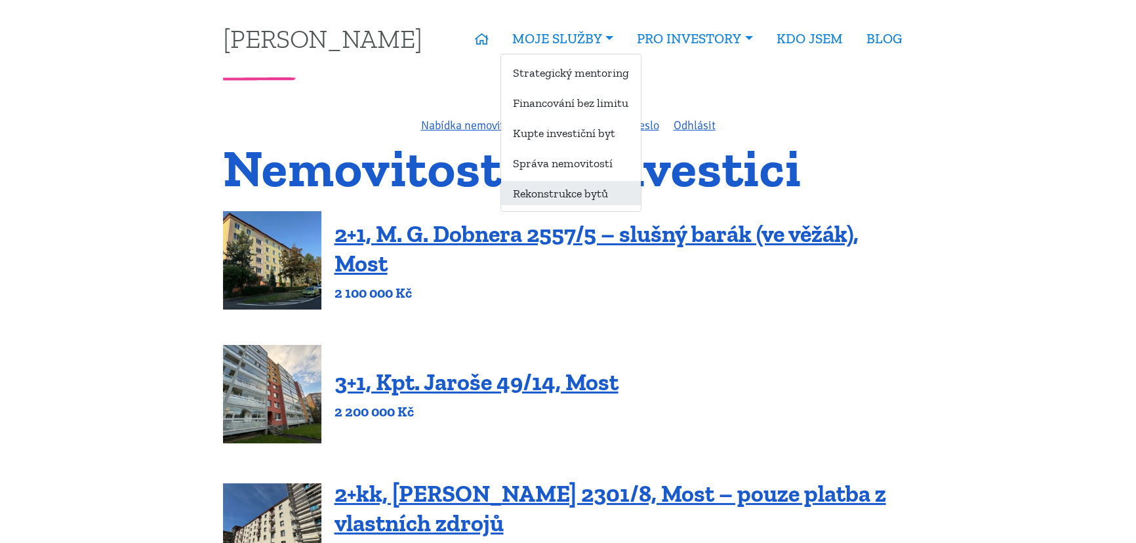
click at [585, 193] on link "Rekonstrukce bytů" at bounding box center [571, 193] width 140 height 24
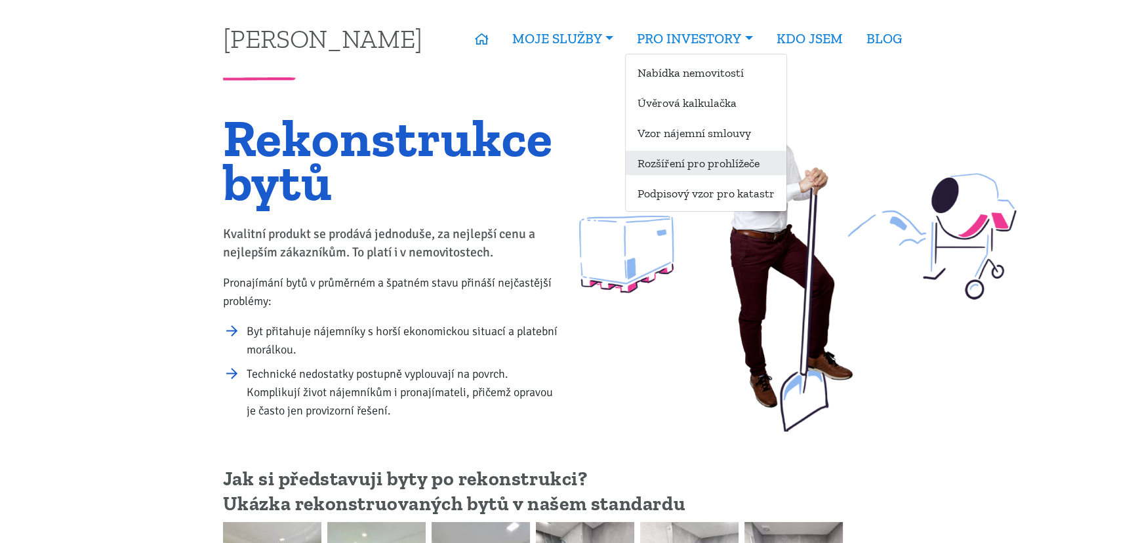
click at [702, 159] on link "Rozšíření pro prohlížeče" at bounding box center [706, 163] width 161 height 24
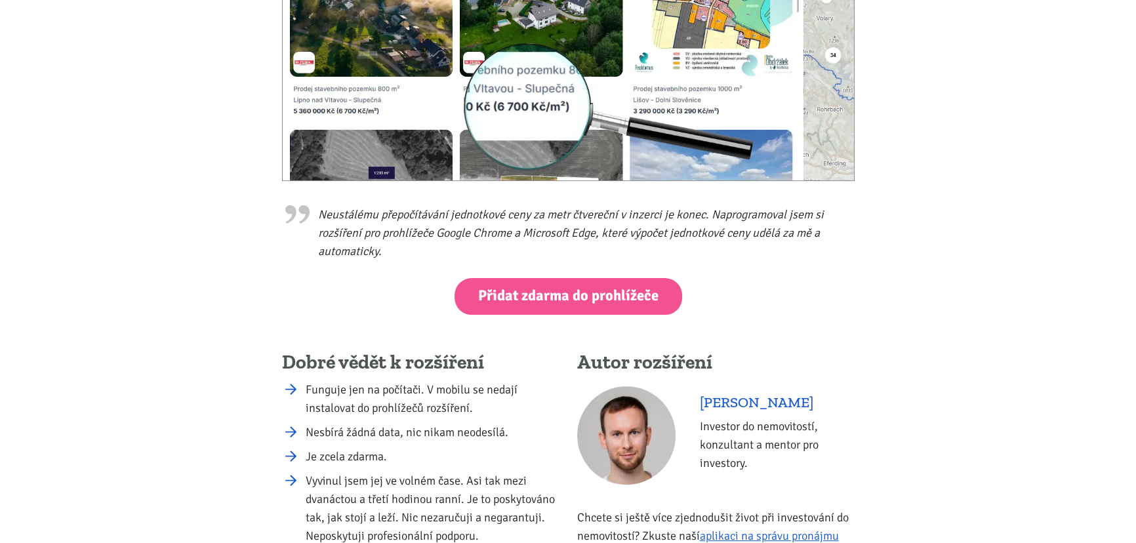
scroll to position [417, 0]
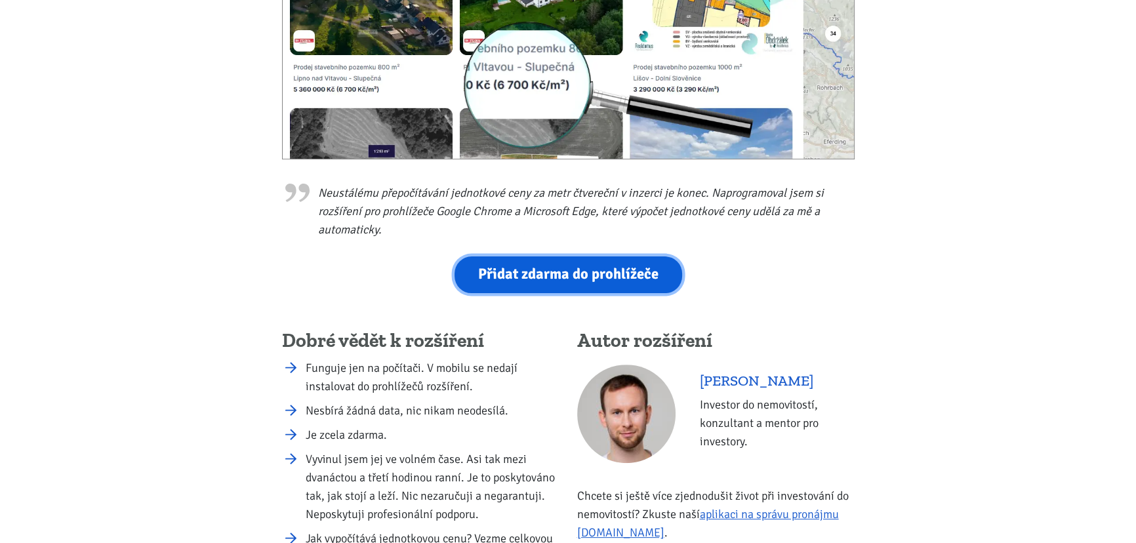
click at [633, 283] on link "Přidat zdarma do prohlížeče" at bounding box center [568, 274] width 228 height 36
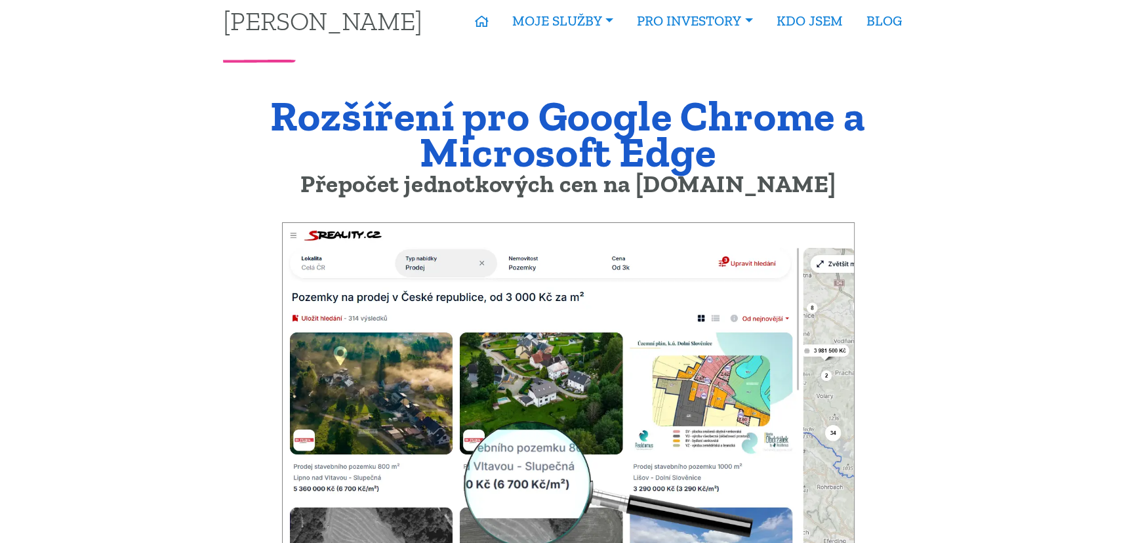
scroll to position [0, 0]
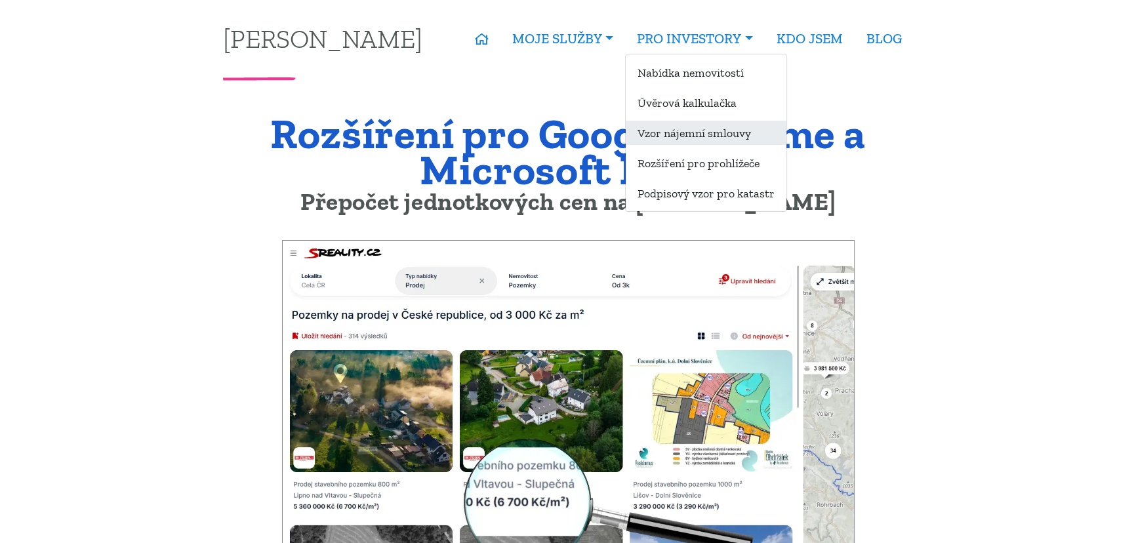
click at [709, 131] on link "Vzor nájemní smlouvy" at bounding box center [706, 133] width 161 height 24
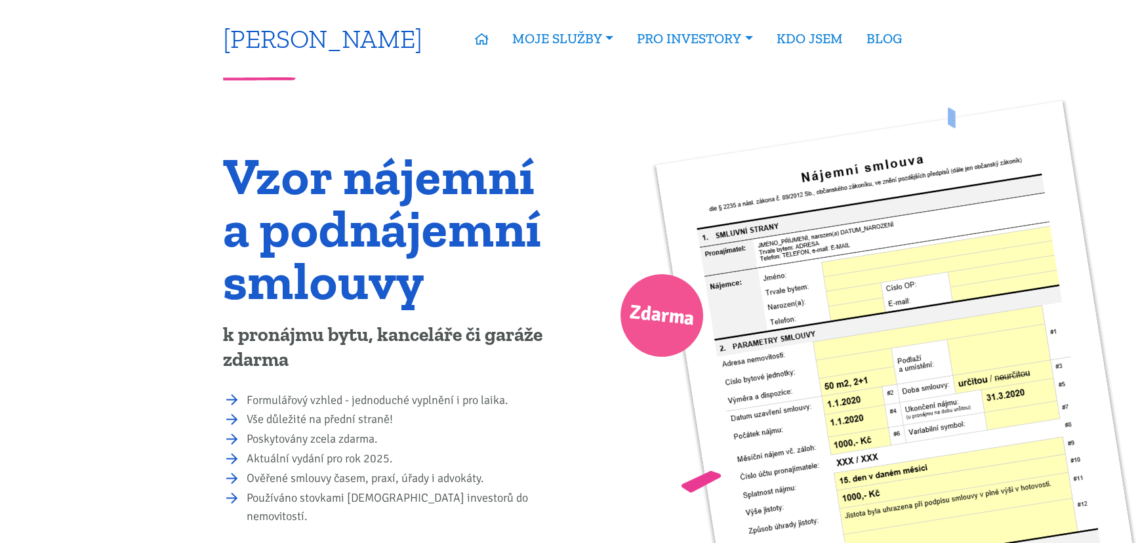
click at [251, 43] on link "[PERSON_NAME]" at bounding box center [322, 39] width 199 height 26
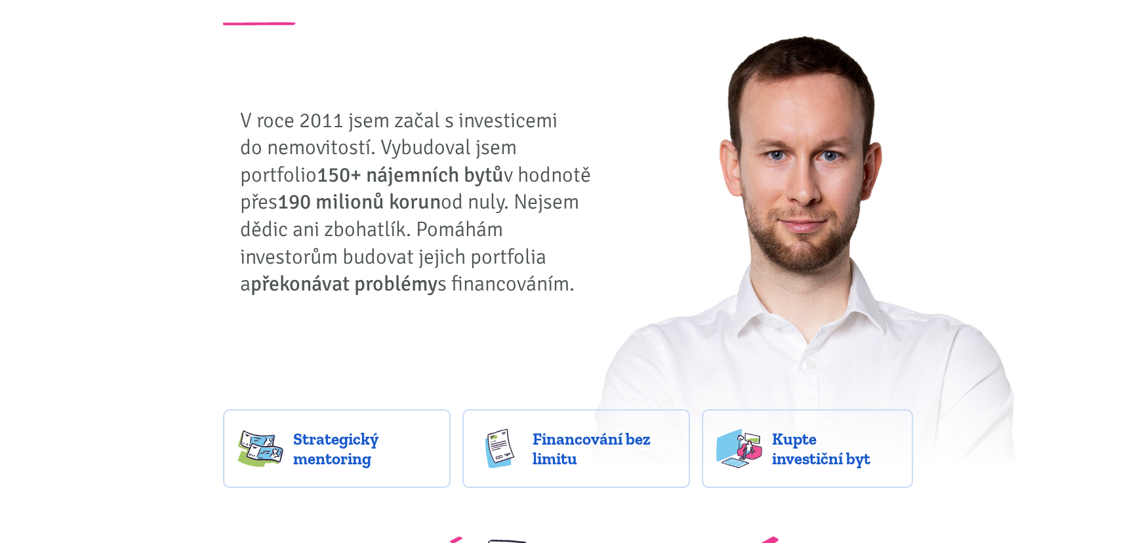
scroll to position [178, 0]
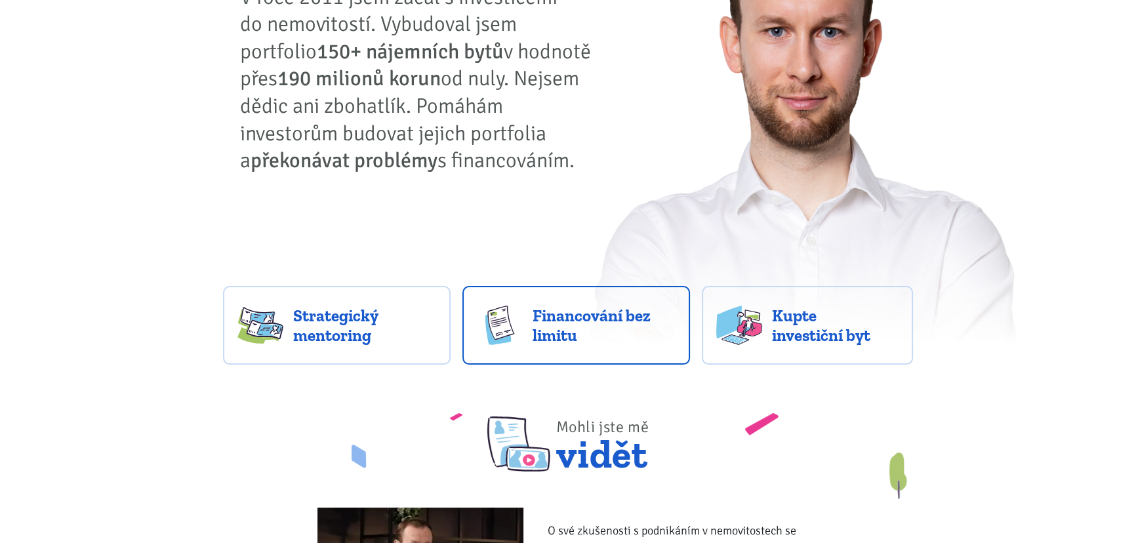
click at [559, 317] on span "Financování bez limitu" at bounding box center [604, 325] width 143 height 39
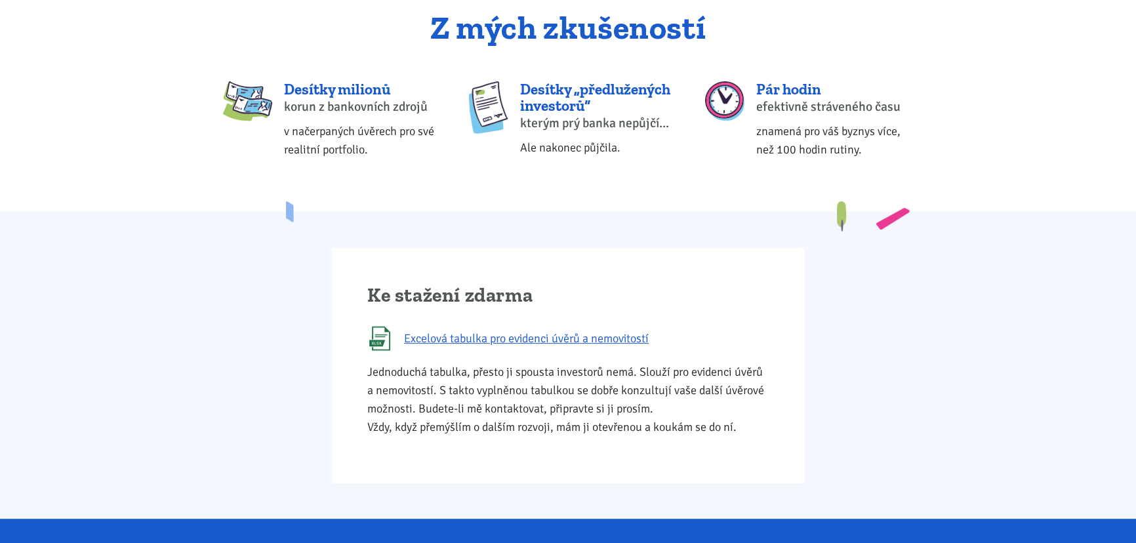
scroll to position [596, 0]
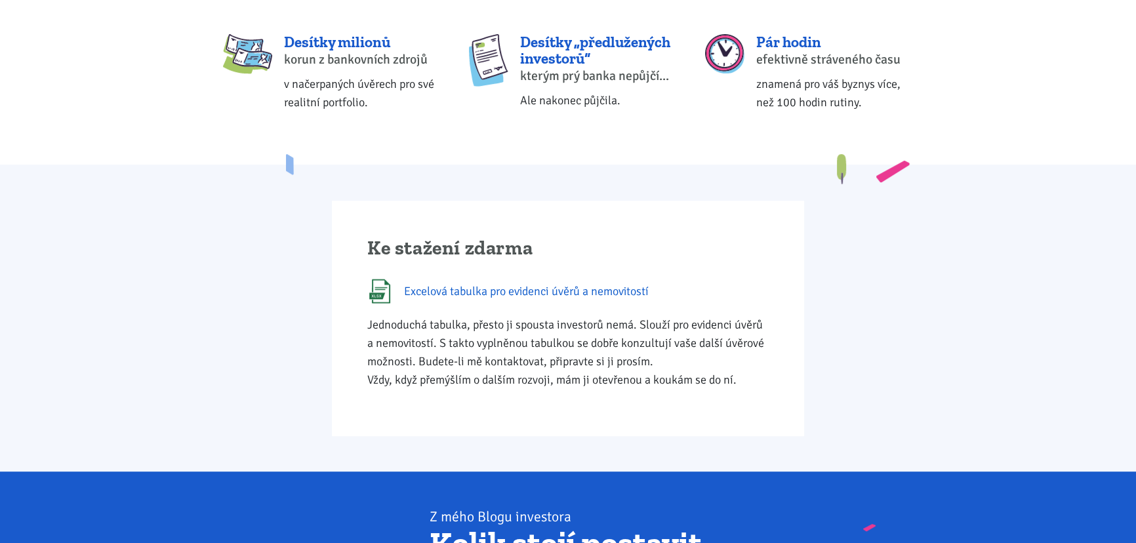
click at [605, 289] on span "Excelová tabulka pro evidenci úvěrů a nemovitostí" at bounding box center [526, 291] width 245 height 18
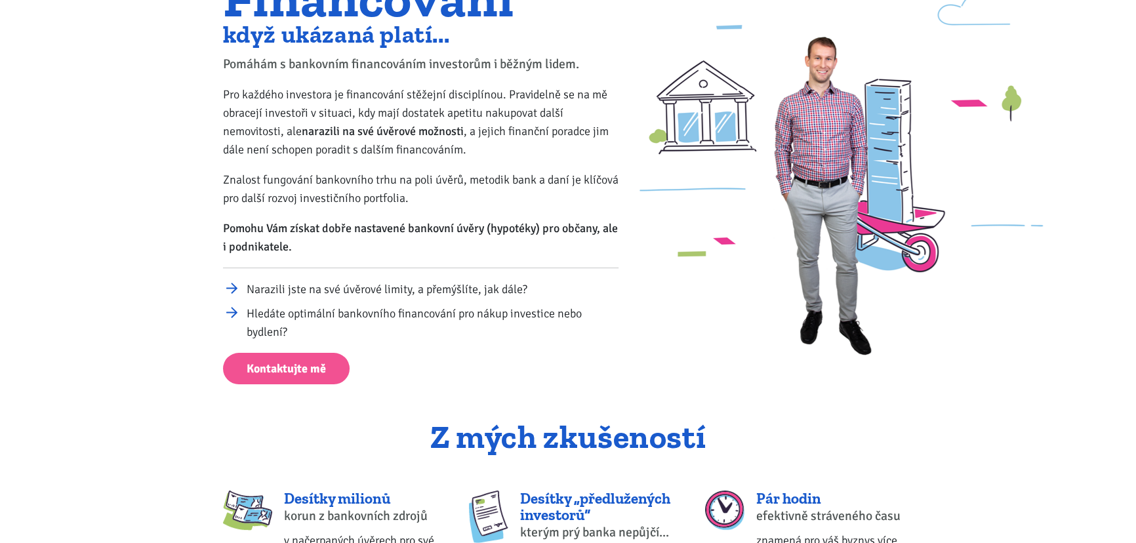
scroll to position [0, 0]
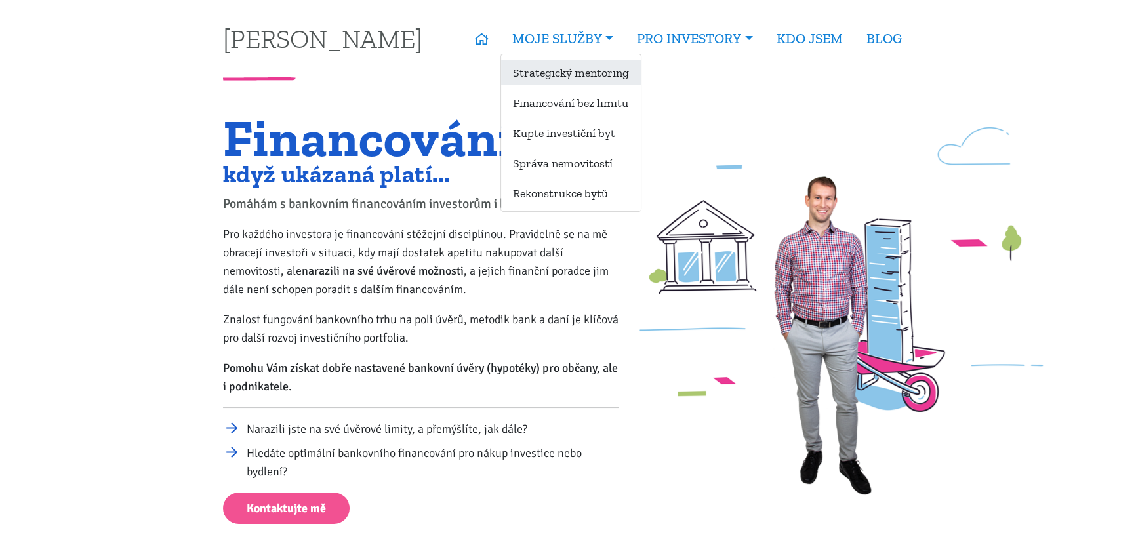
click at [567, 71] on link "Strategický mentoring" at bounding box center [571, 72] width 140 height 24
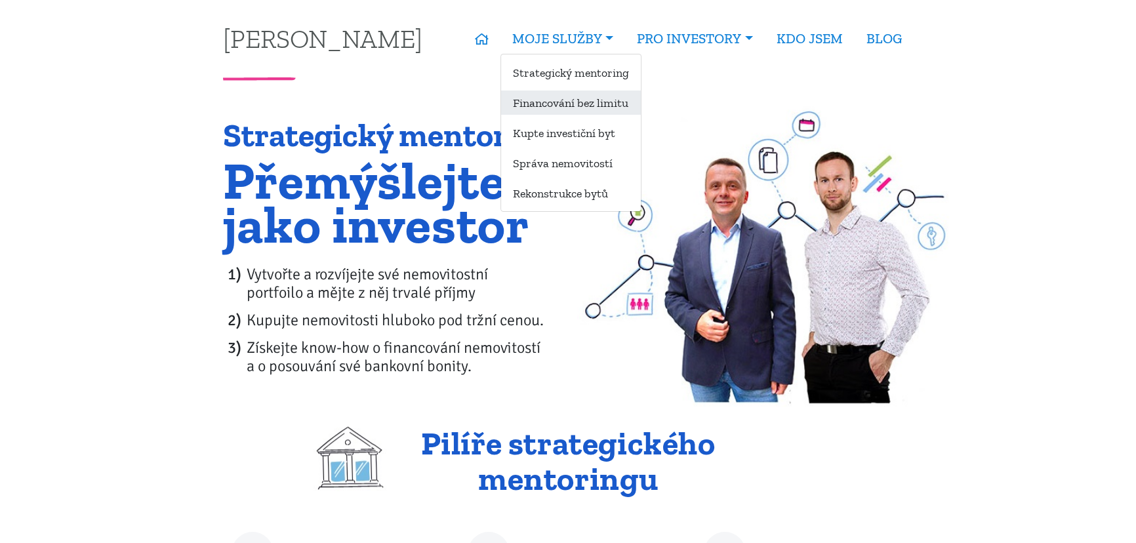
click at [564, 98] on link "Financování bez limitu" at bounding box center [571, 103] width 140 height 24
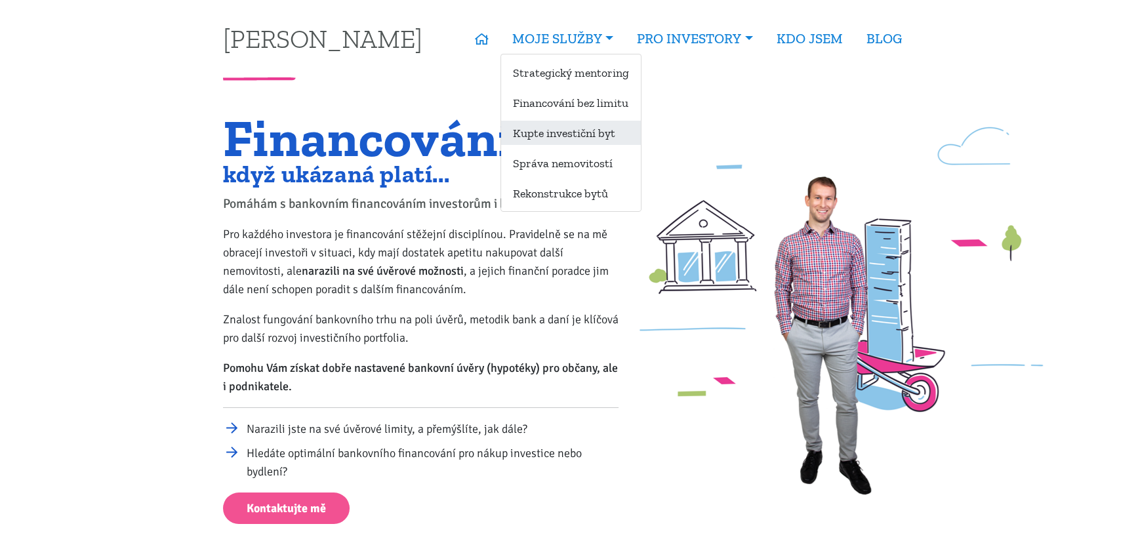
click at [586, 134] on link "Kupte investiční byt" at bounding box center [571, 133] width 140 height 24
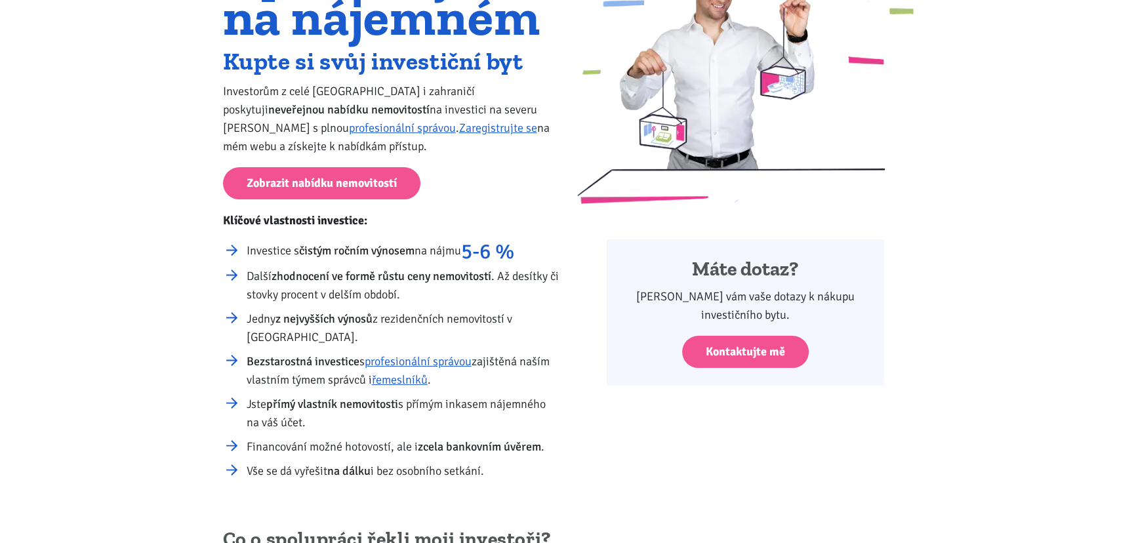
scroll to position [59, 0]
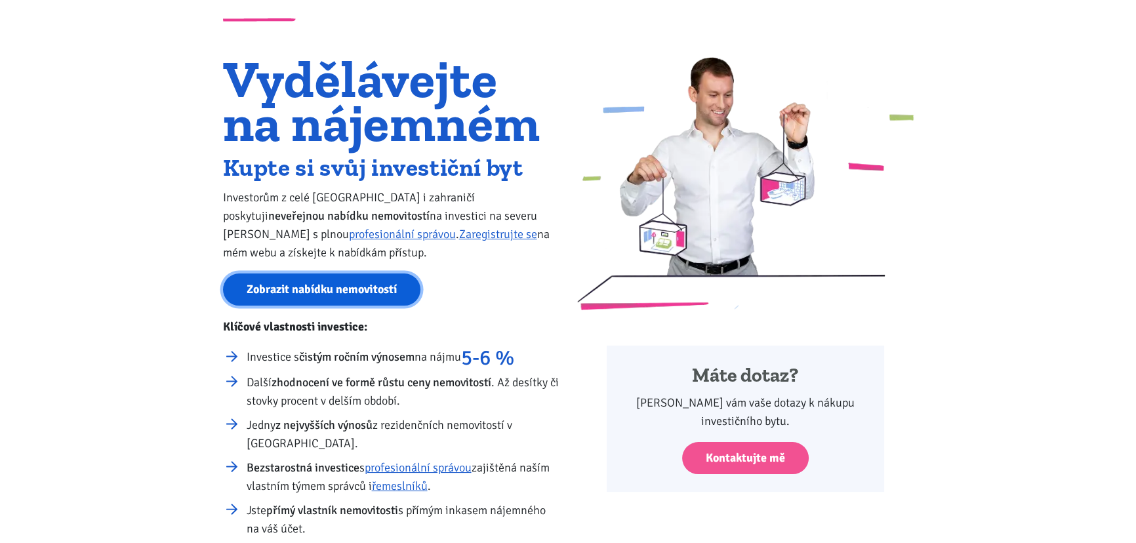
click at [382, 289] on link "Zobrazit nabídku nemovitostí" at bounding box center [321, 289] width 197 height 32
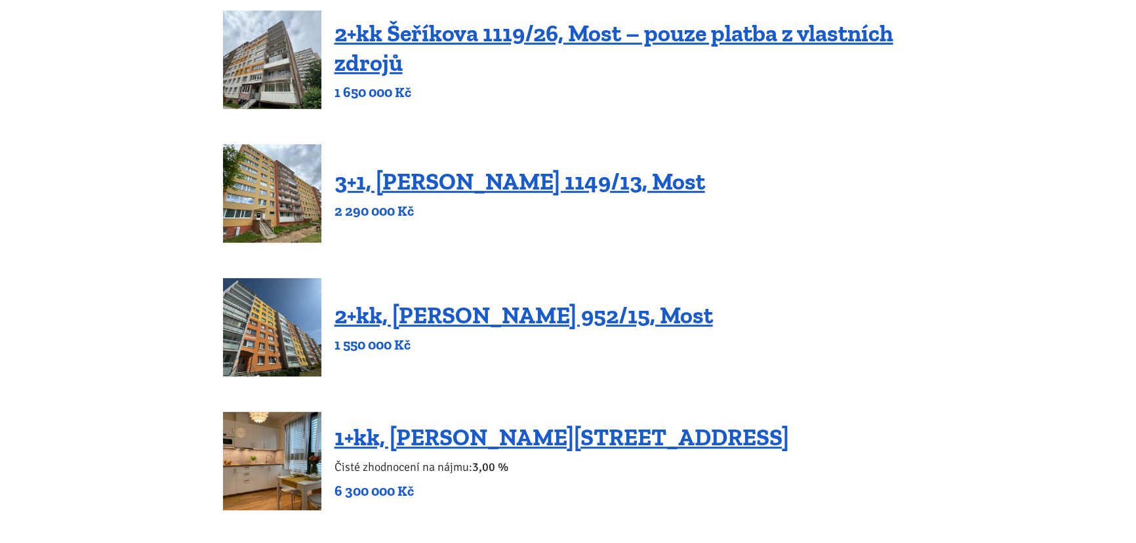
scroll to position [775, 0]
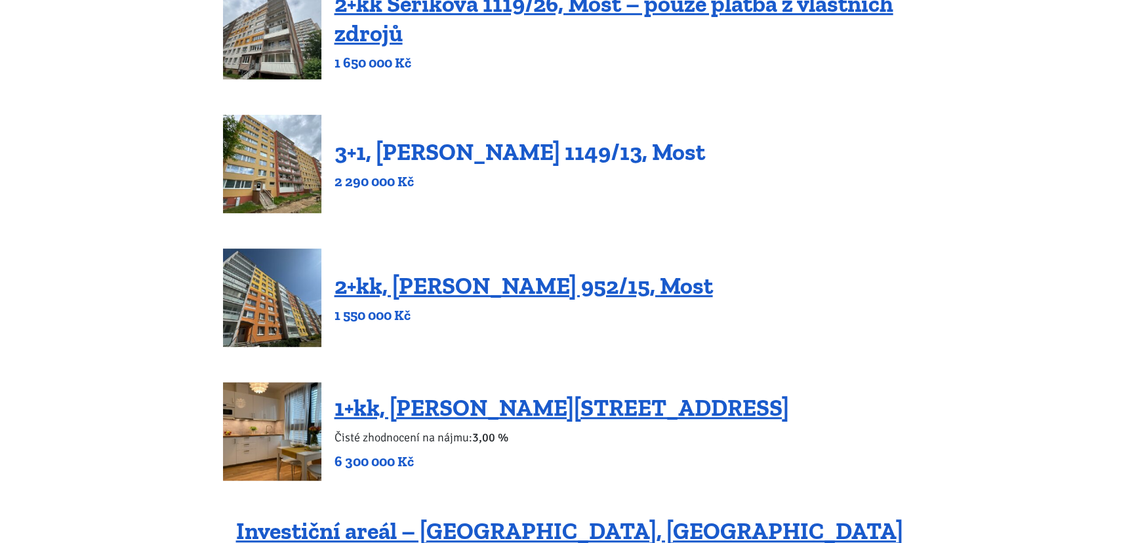
click at [650, 157] on link "3+1, [PERSON_NAME] 1149/13, Most" at bounding box center [519, 152] width 371 height 28
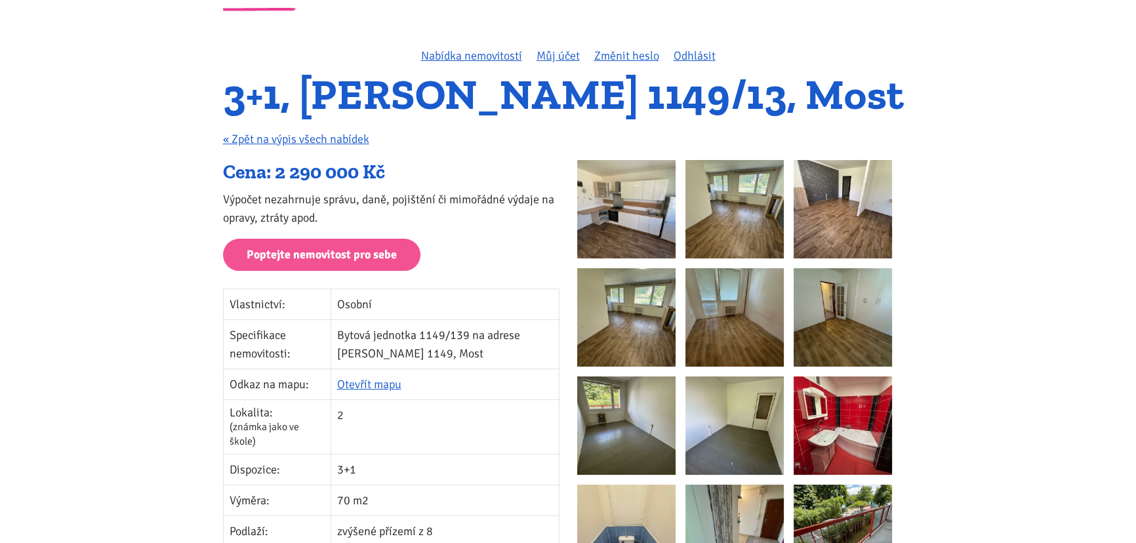
scroll to position [59, 0]
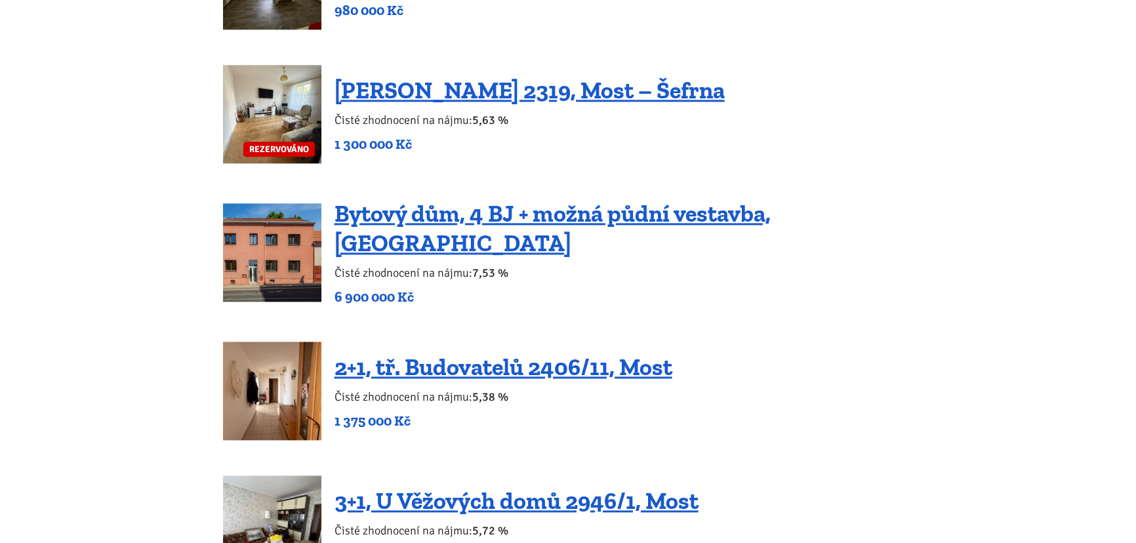
scroll to position [1908, 0]
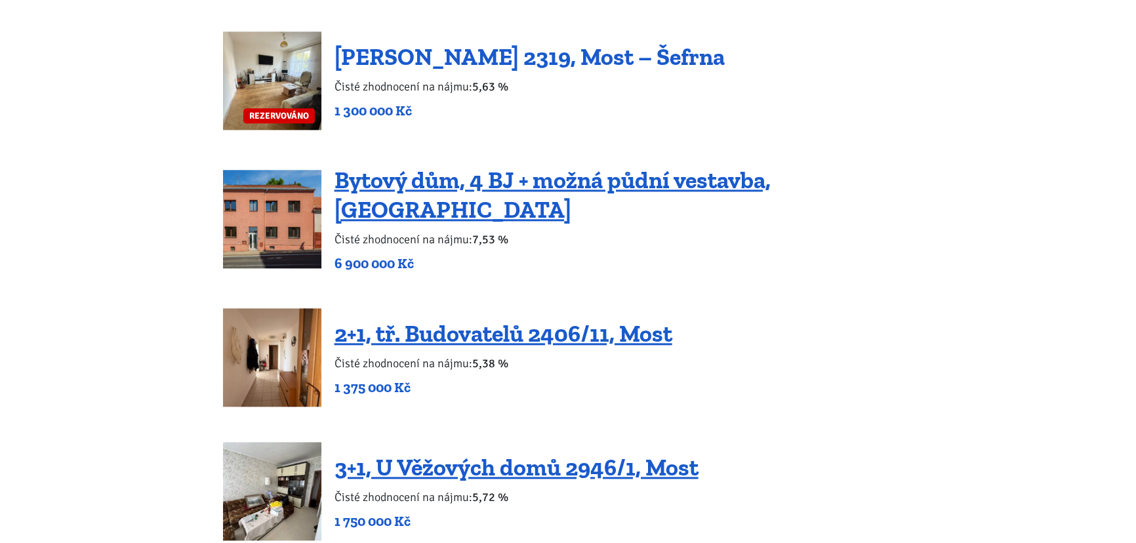
click at [582, 60] on link "[PERSON_NAME] 2319, Most – Šefrna" at bounding box center [529, 57] width 390 height 28
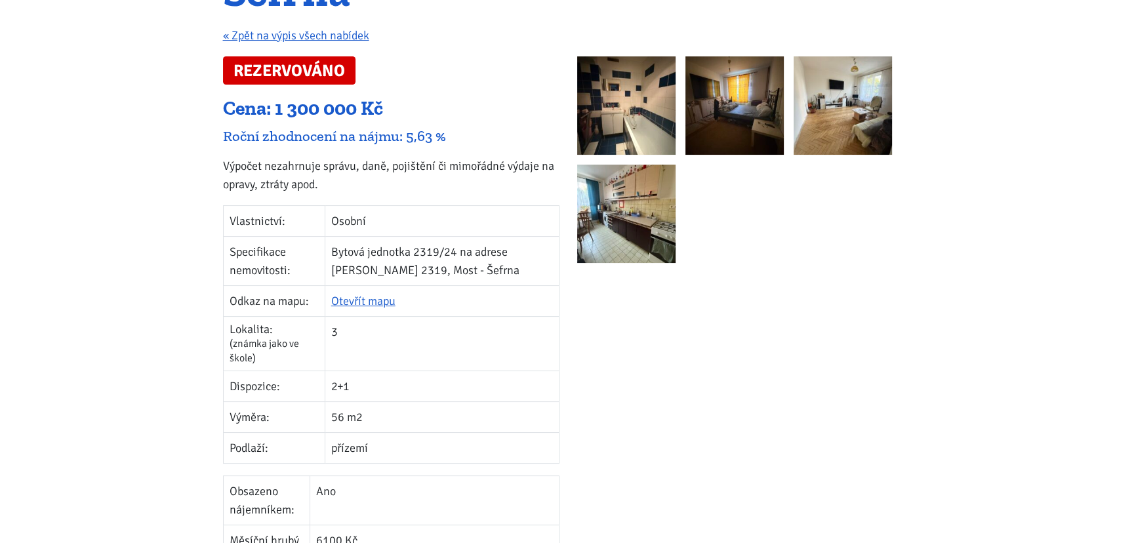
scroll to position [178, 0]
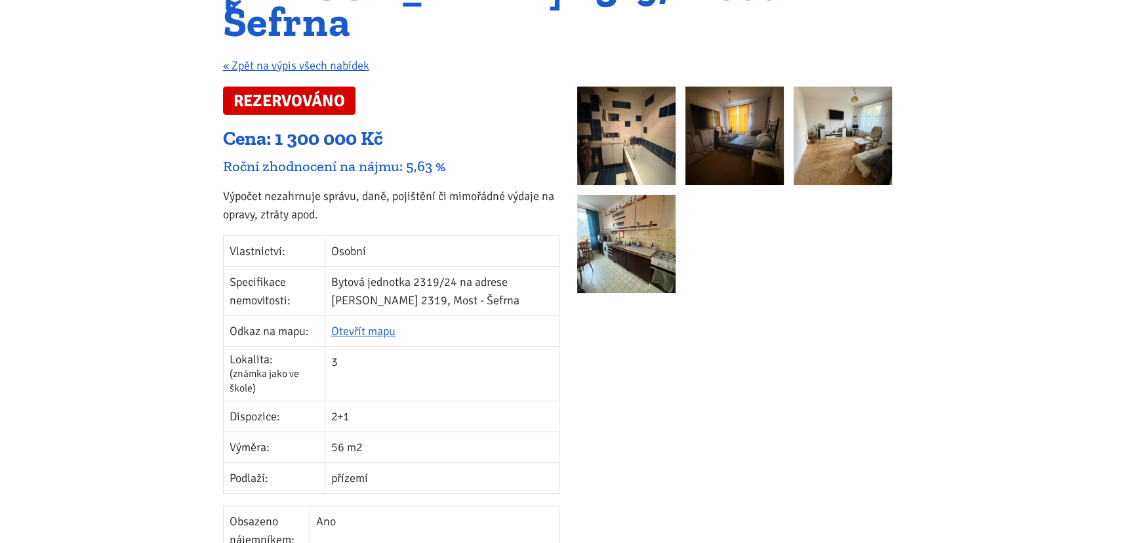
click at [640, 115] on img at bounding box center [626, 136] width 98 height 98
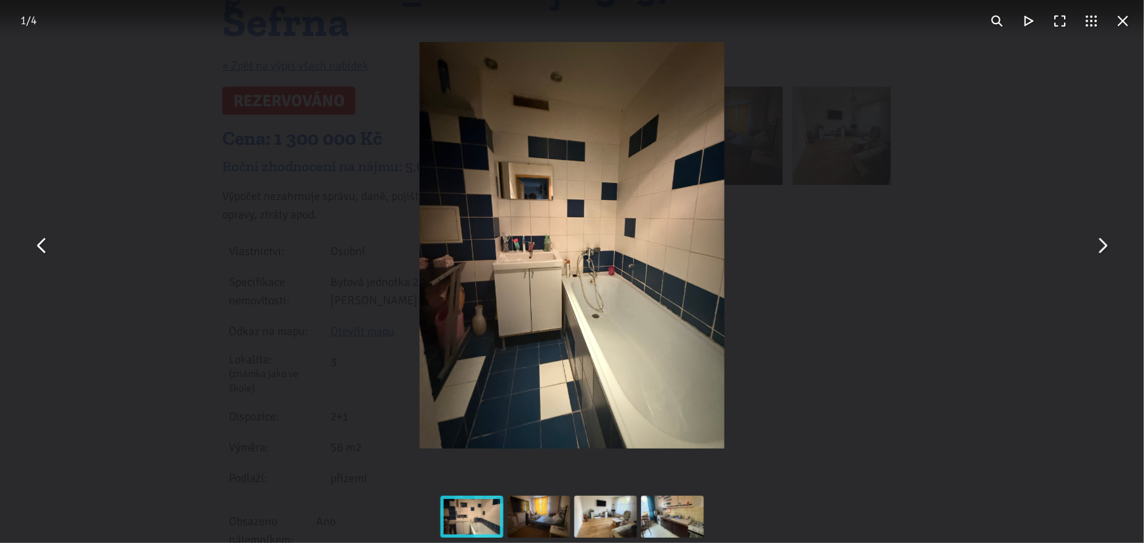
click at [1106, 249] on button "You can close this modal content with the ESC key" at bounding box center [1102, 245] width 31 height 31
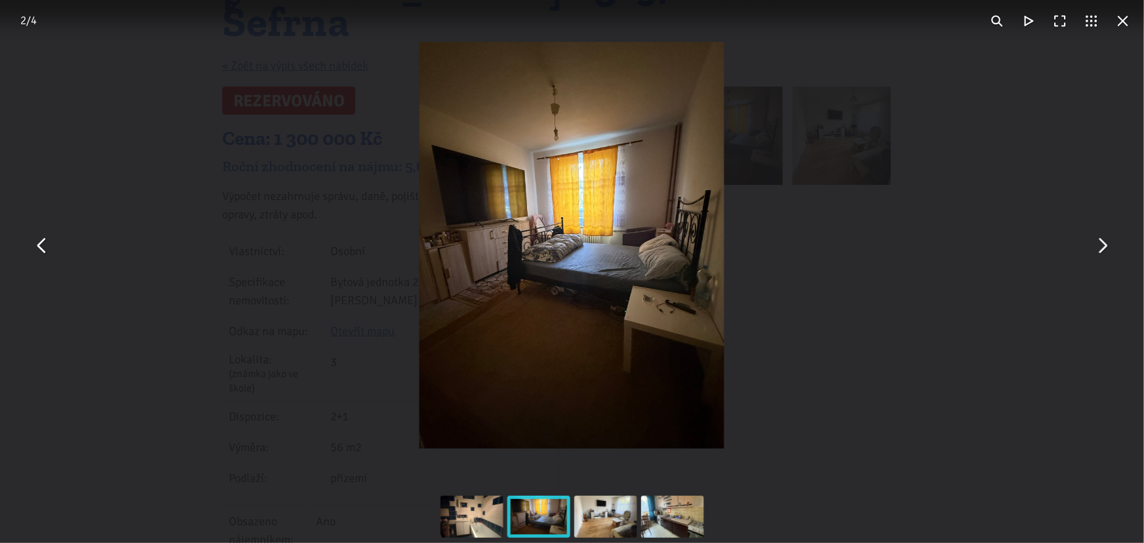
click at [1106, 249] on button "You can close this modal content with the ESC key" at bounding box center [1102, 245] width 31 height 31
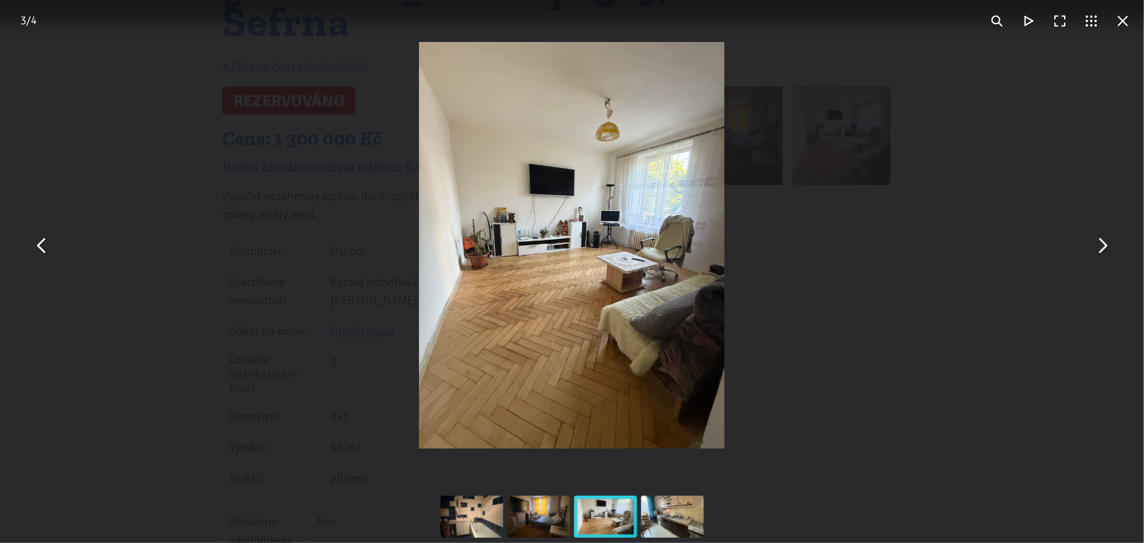
click at [1106, 249] on button "You can close this modal content with the ESC key" at bounding box center [1102, 245] width 31 height 31
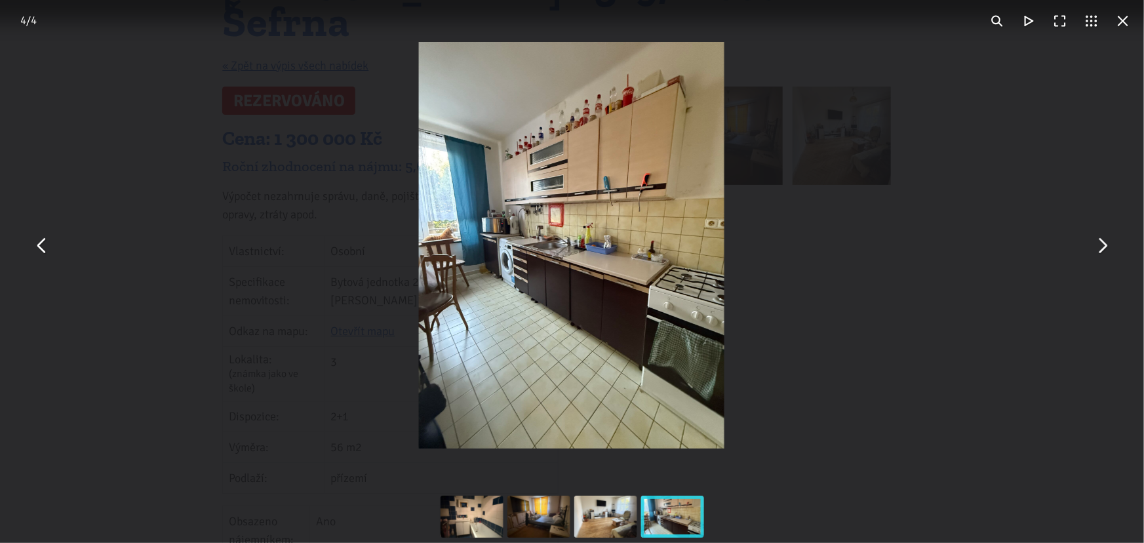
click at [1106, 249] on button "You can close this modal content with the ESC key" at bounding box center [1102, 245] width 31 height 31
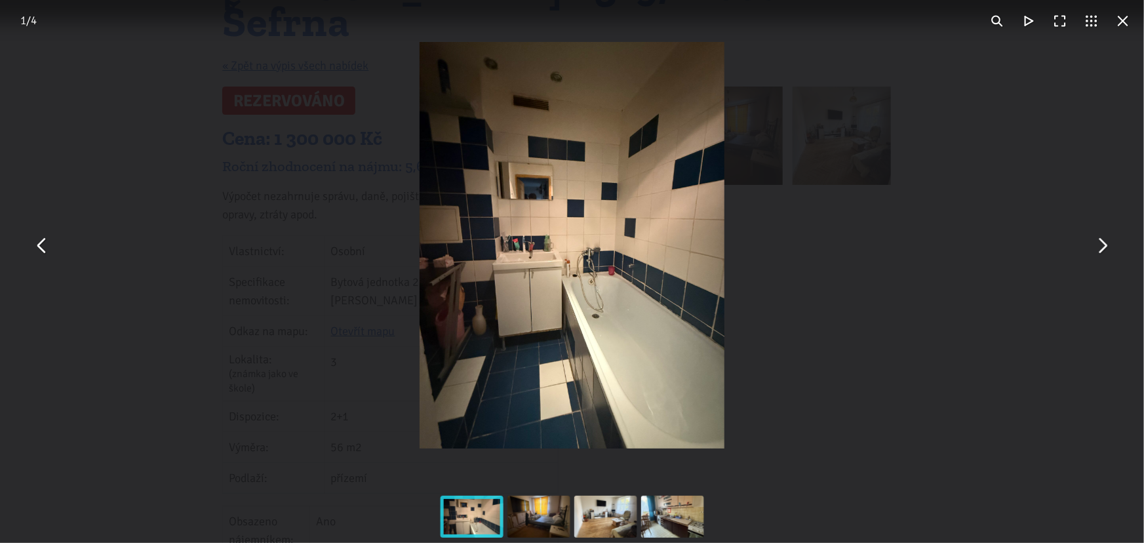
click at [1123, 20] on button "You can close this modal content with the ESC key" at bounding box center [1123, 20] width 31 height 31
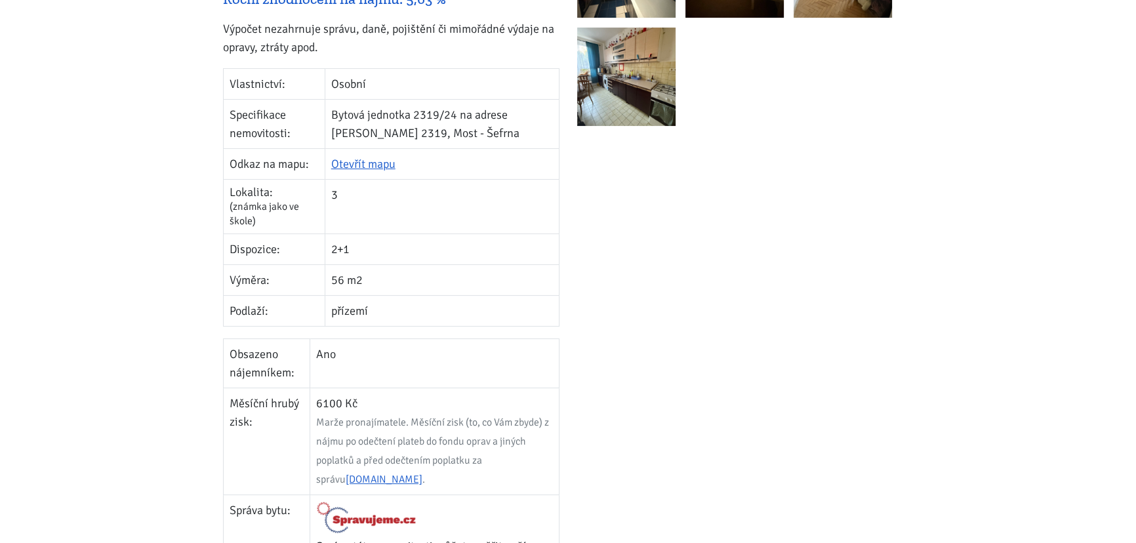
scroll to position [357, 0]
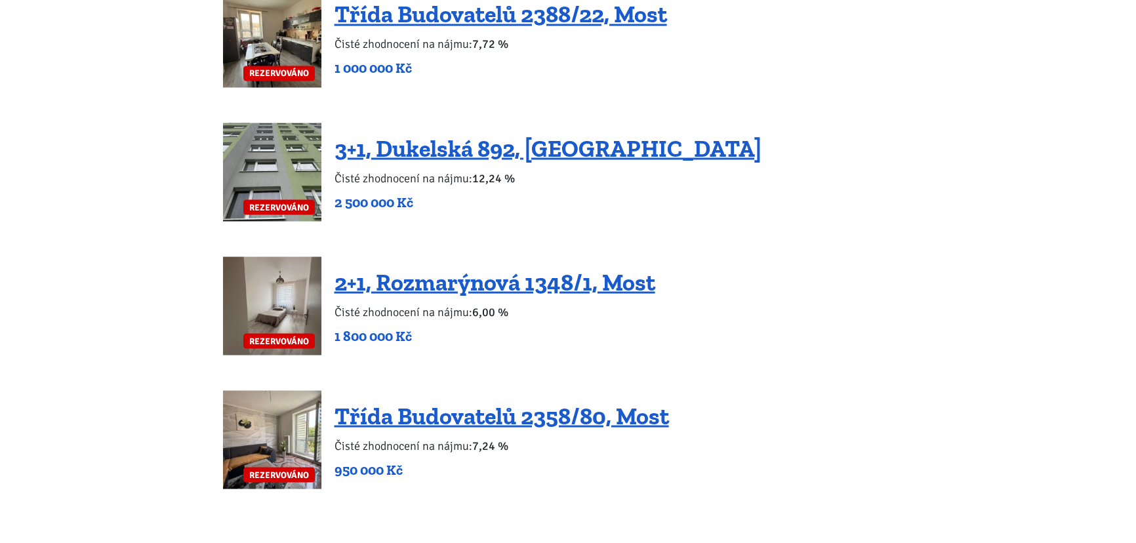
scroll to position [3040, 0]
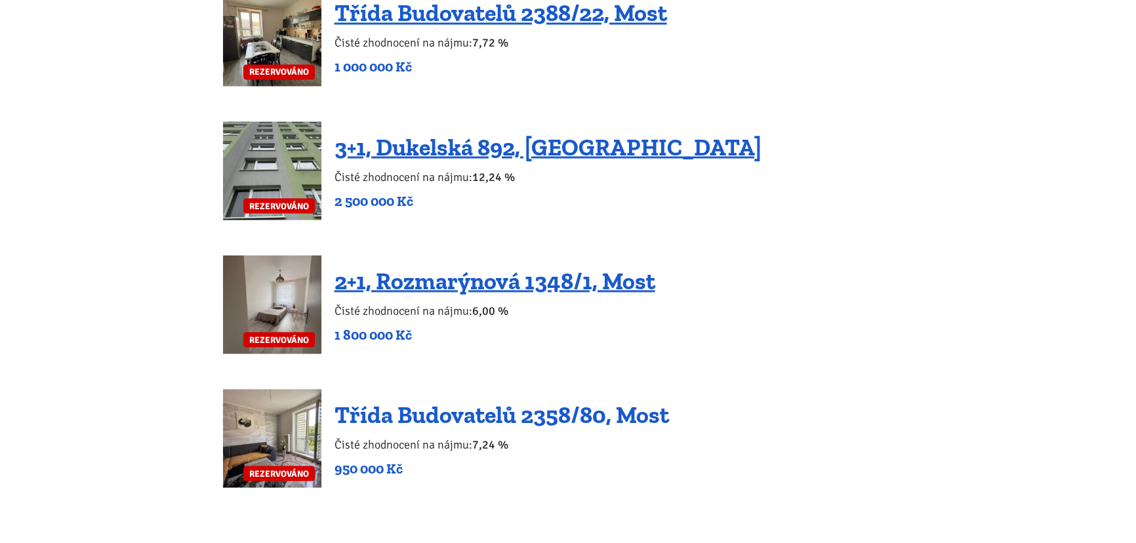
click at [453, 400] on link "Třída Budovatelů 2358/80, Most" at bounding box center [501, 414] width 334 height 28
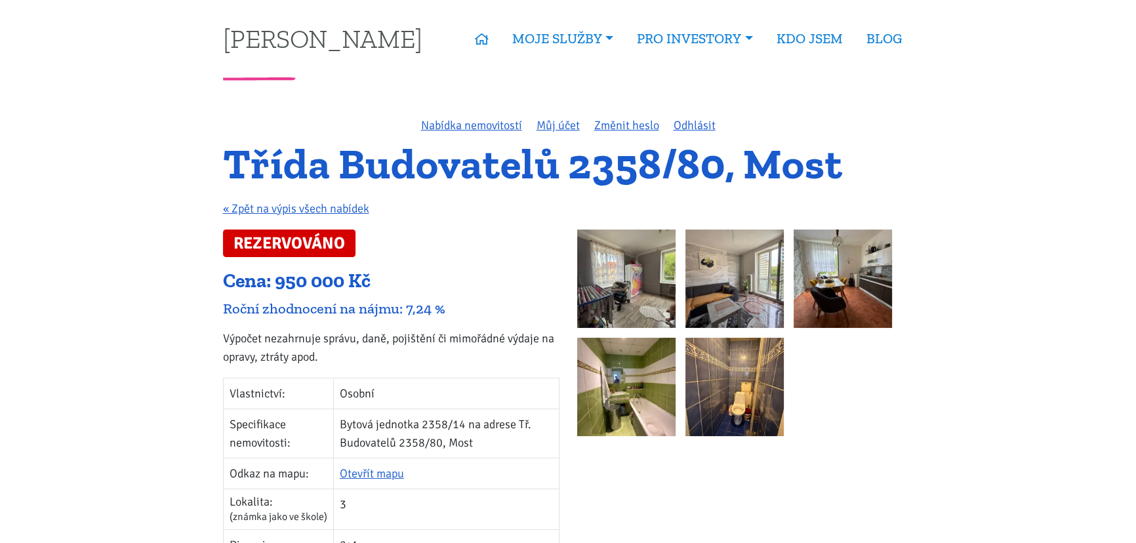
click at [645, 275] on img at bounding box center [626, 279] width 98 height 98
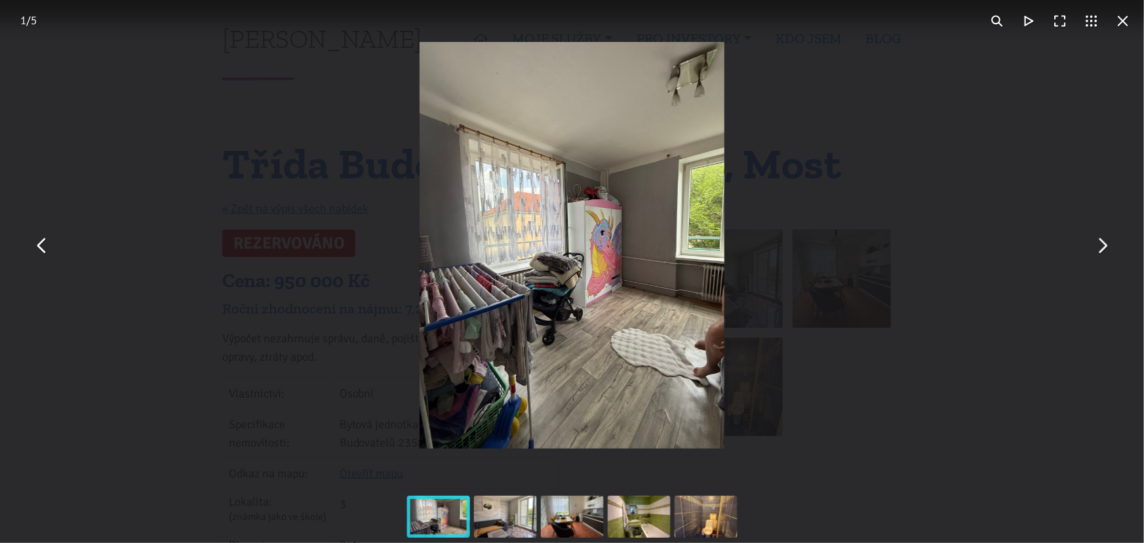
click at [1103, 248] on button "You can close this modal content with the ESC key" at bounding box center [1102, 245] width 31 height 31
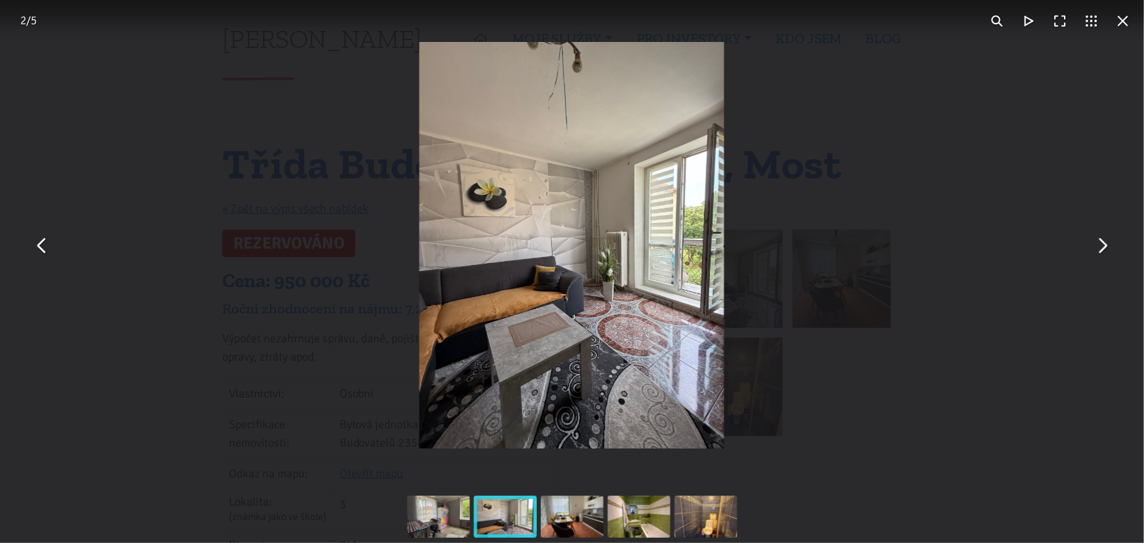
click at [1103, 248] on button "You can close this modal content with the ESC key" at bounding box center [1102, 245] width 31 height 31
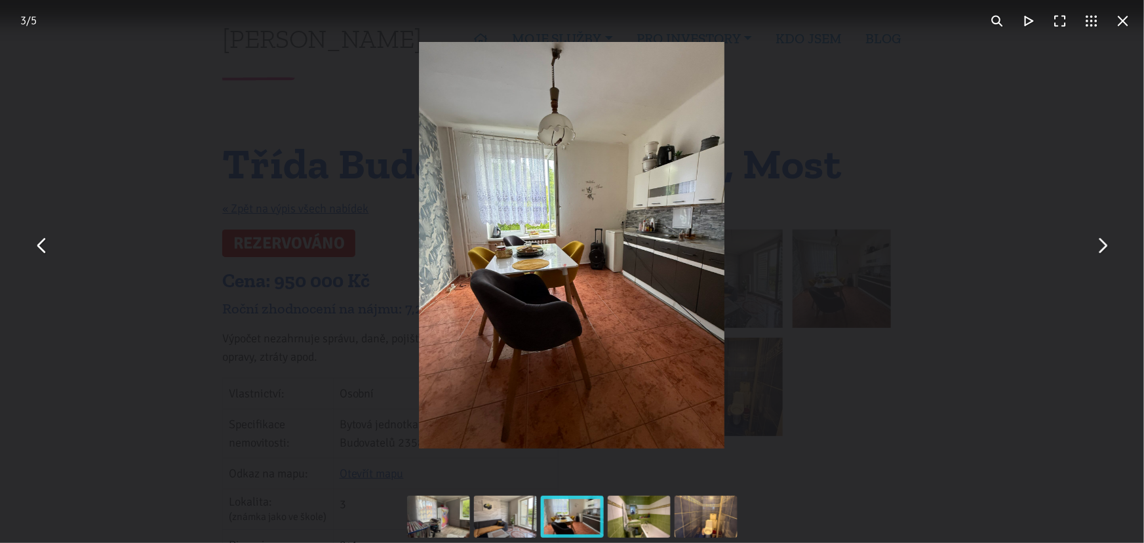
click at [1103, 248] on button "You can close this modal content with the ESC key" at bounding box center [1102, 245] width 31 height 31
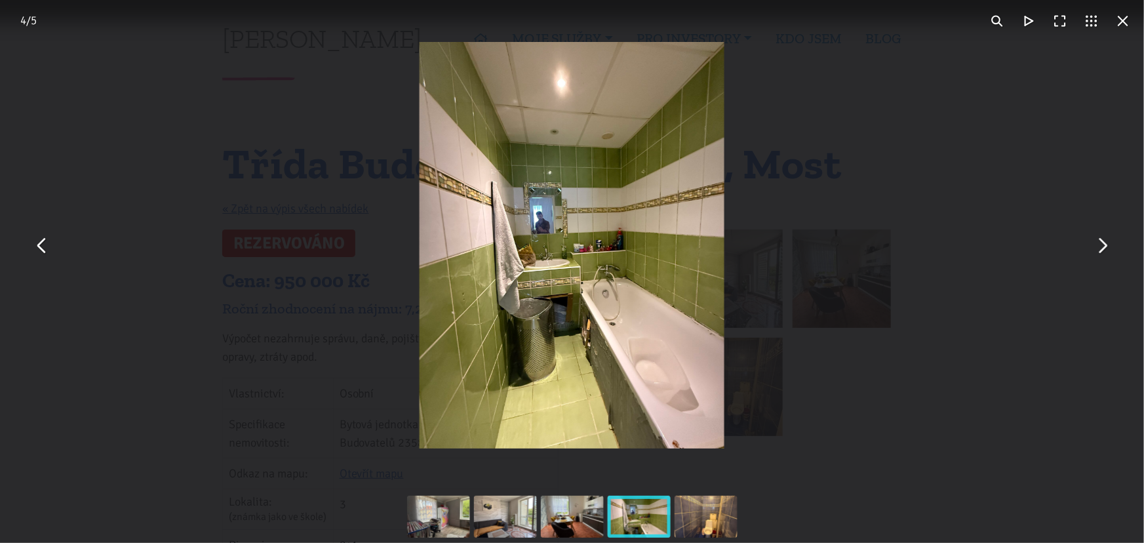
click at [1103, 248] on button "You can close this modal content with the ESC key" at bounding box center [1102, 245] width 31 height 31
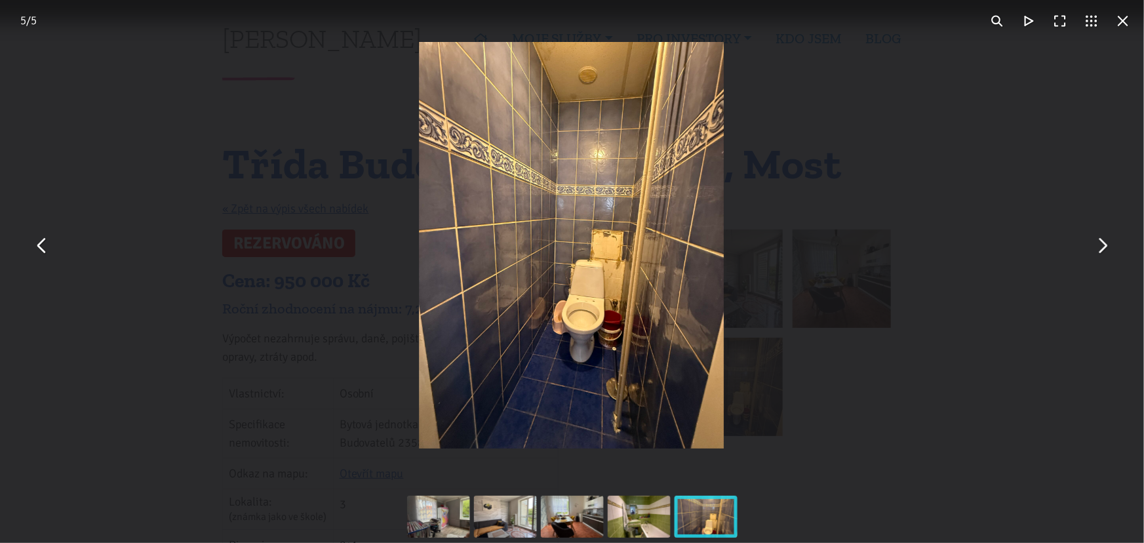
click at [1103, 248] on button "You can close this modal content with the ESC key" at bounding box center [1102, 245] width 31 height 31
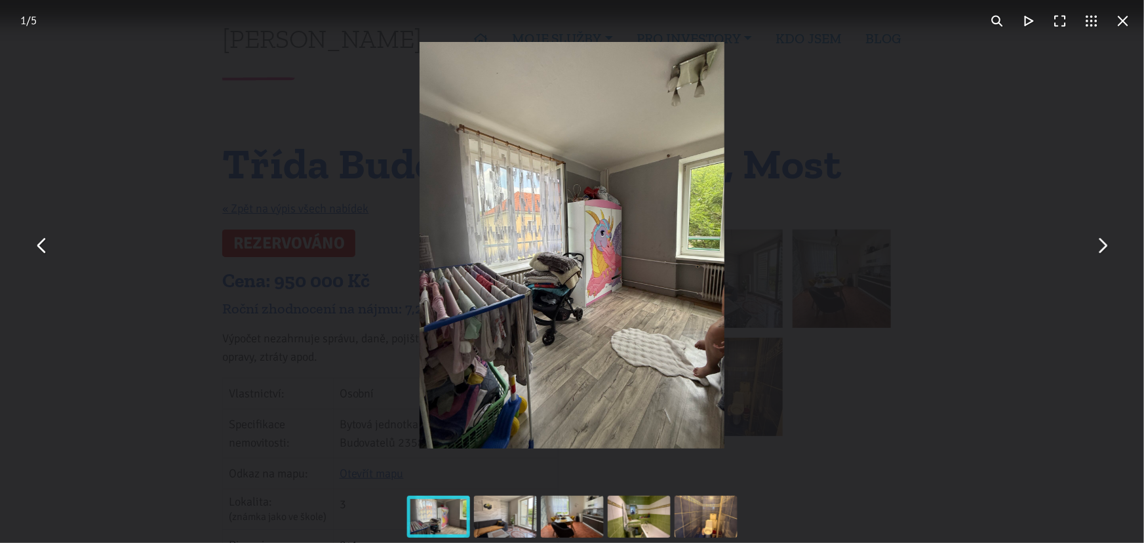
click at [1122, 26] on button "You can close this modal content with the ESC key" at bounding box center [1123, 20] width 31 height 31
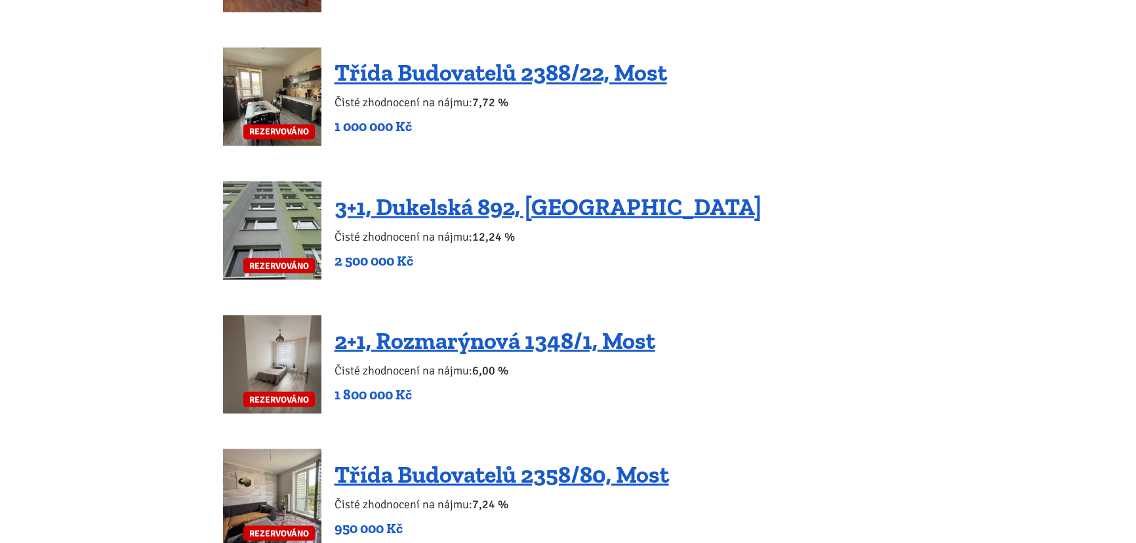
scroll to position [3338, 0]
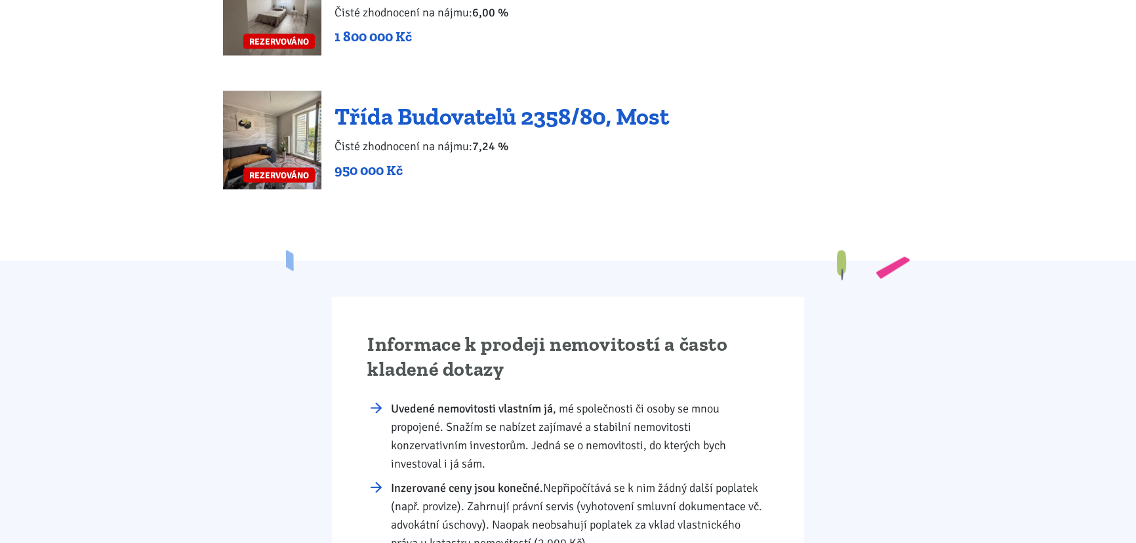
click at [649, 102] on link "Třída Budovatelů 2358/80, Most" at bounding box center [501, 116] width 334 height 28
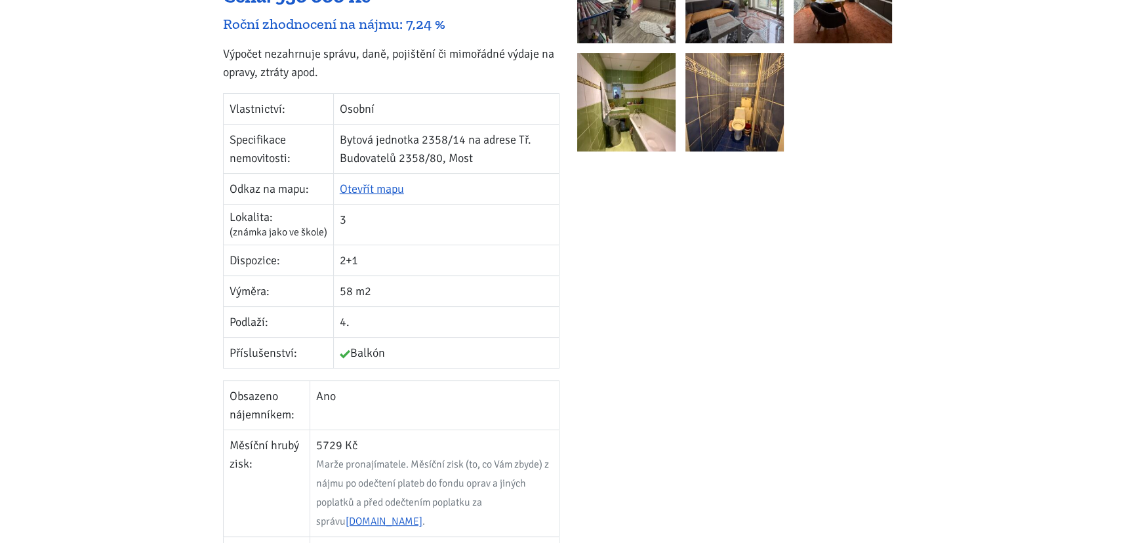
scroll to position [298, 0]
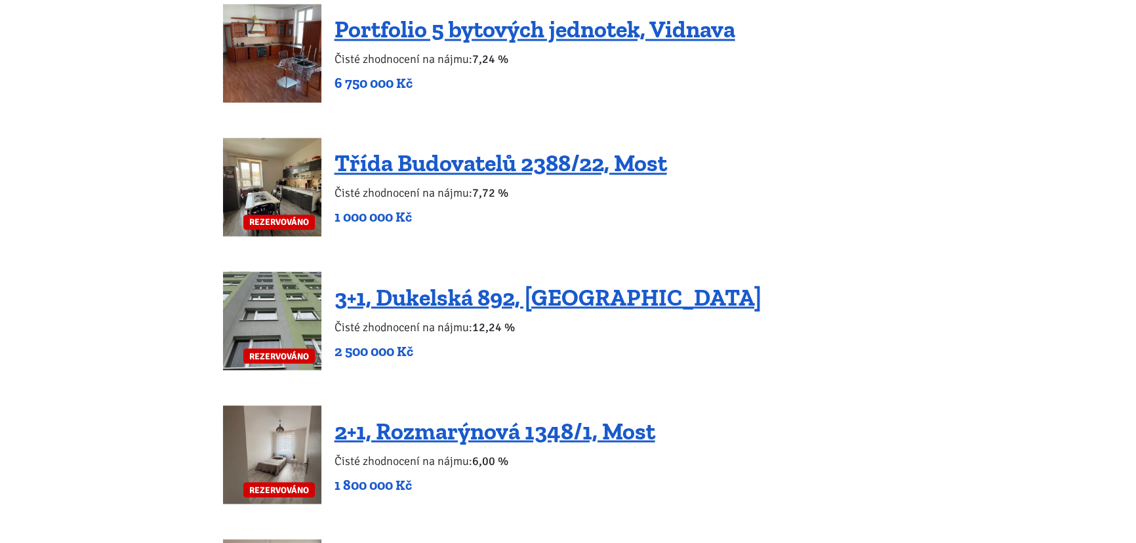
scroll to position [2742, 0]
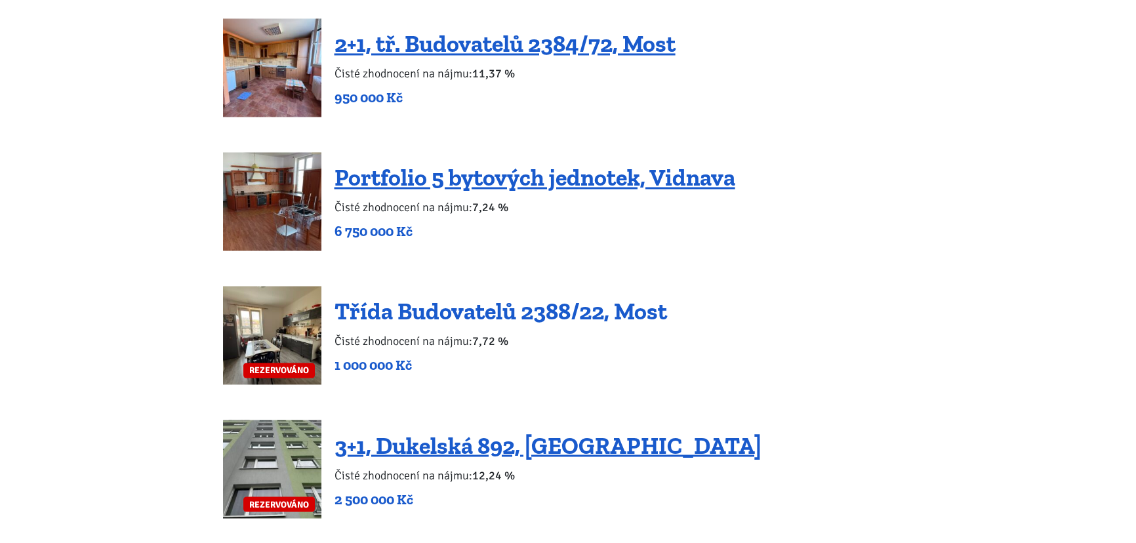
click at [480, 297] on link "Třída Budovatelů 2388/22, Most" at bounding box center [500, 311] width 333 height 28
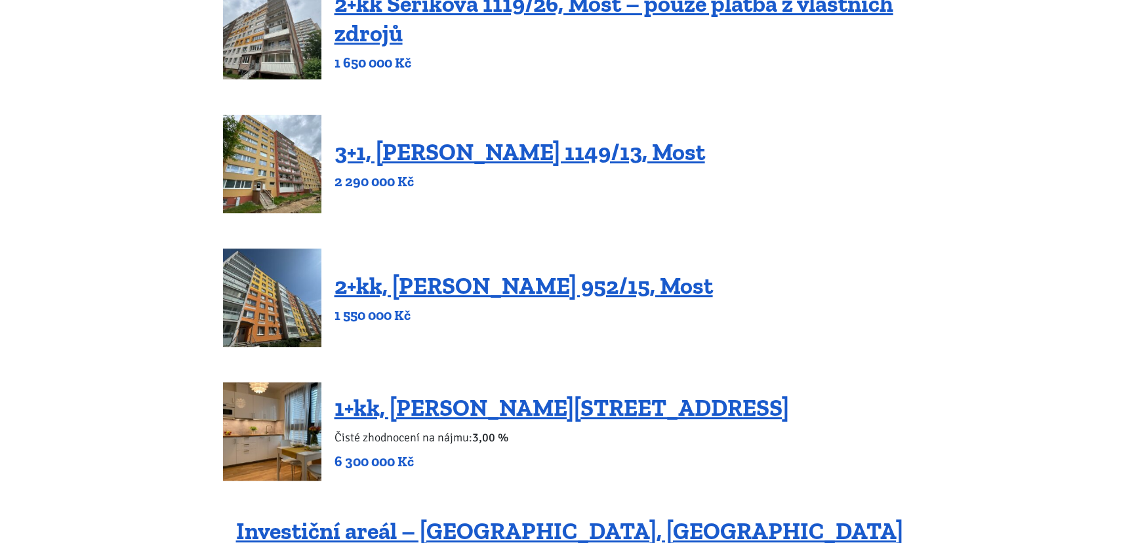
scroll to position [357, 0]
